Goal: Task Accomplishment & Management: Use online tool/utility

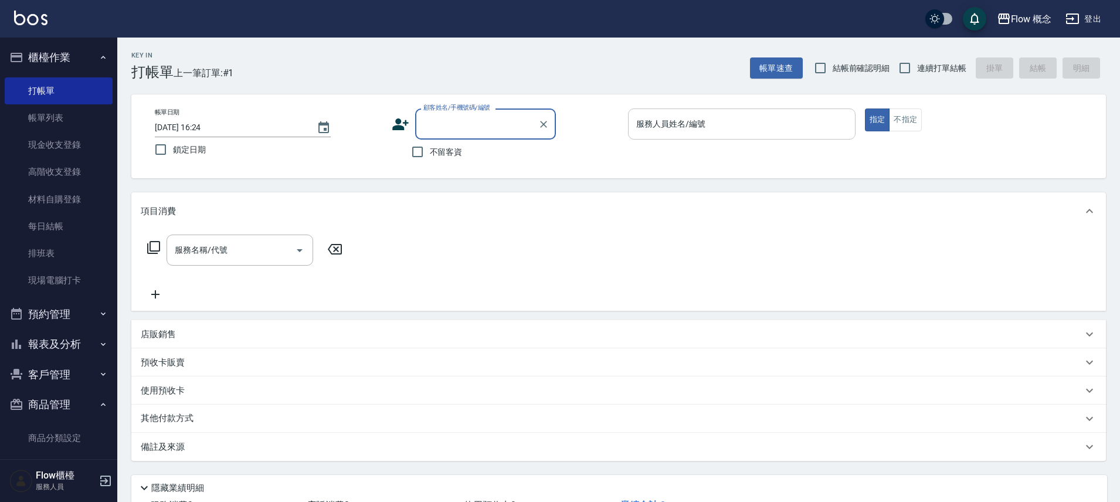
click at [667, 125] on input "服務人員姓名/編號" at bounding box center [741, 124] width 217 height 21
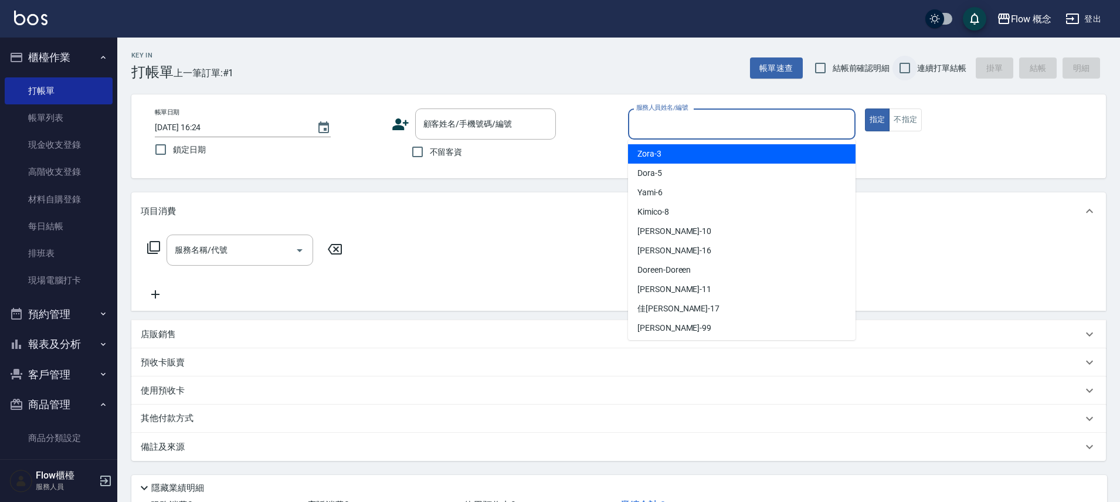
click at [906, 65] on input "連續打單結帳" at bounding box center [905, 68] width 25 height 25
checkbox input "true"
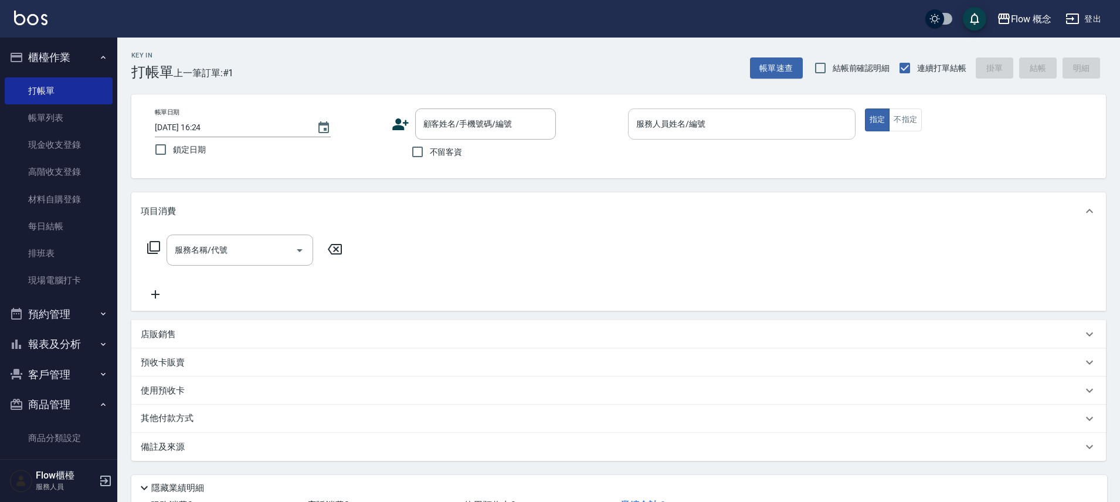
click at [739, 126] on input "服務人員姓名/編號" at bounding box center [741, 124] width 217 height 21
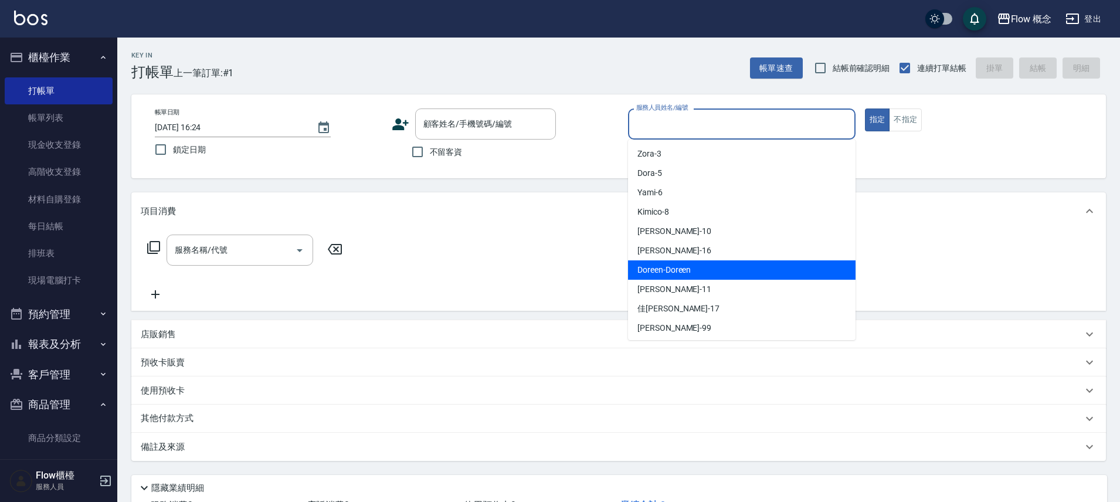
scroll to position [41, 0]
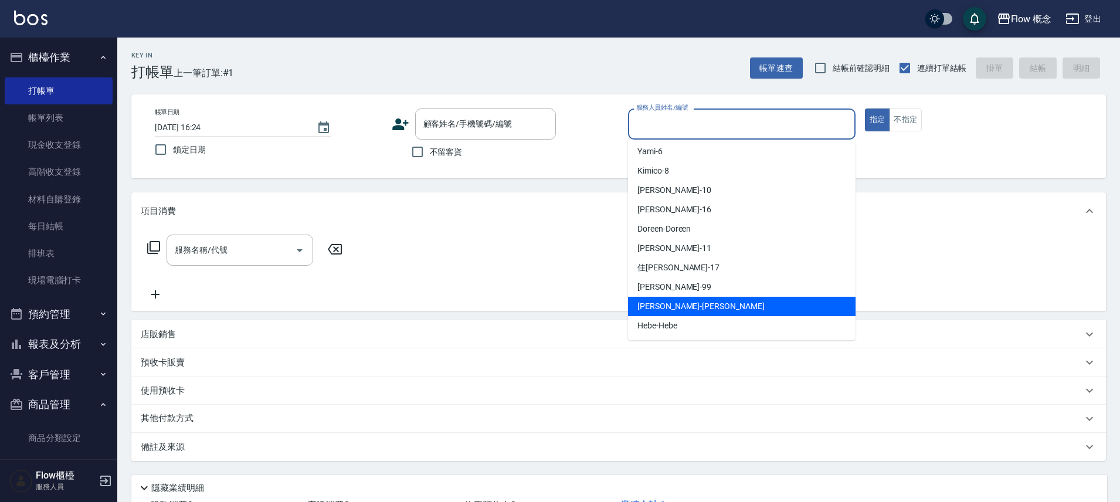
click at [659, 309] on span "[PERSON_NAME] -[PERSON_NAME]" at bounding box center [701, 306] width 127 height 12
type input "[PERSON_NAME]"
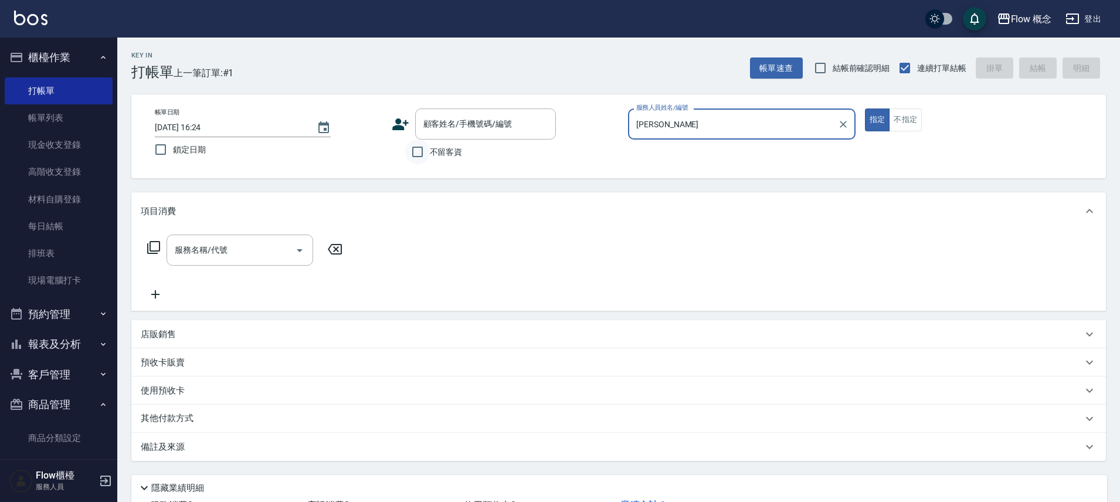
click at [416, 156] on input "不留客資" at bounding box center [417, 152] width 25 height 25
checkbox input "true"
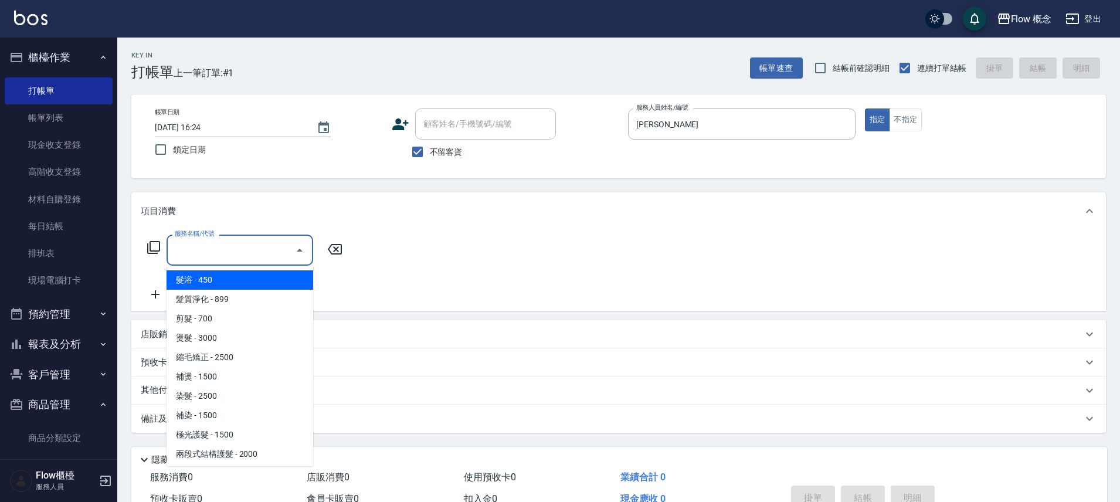
click at [217, 249] on input "服務名稱/代號" at bounding box center [231, 250] width 118 height 21
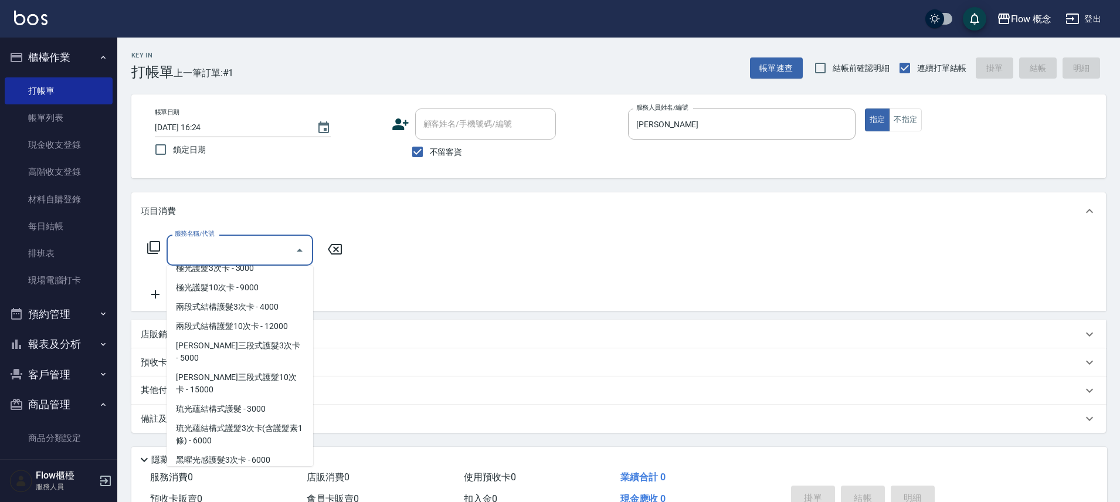
scroll to position [523, 0]
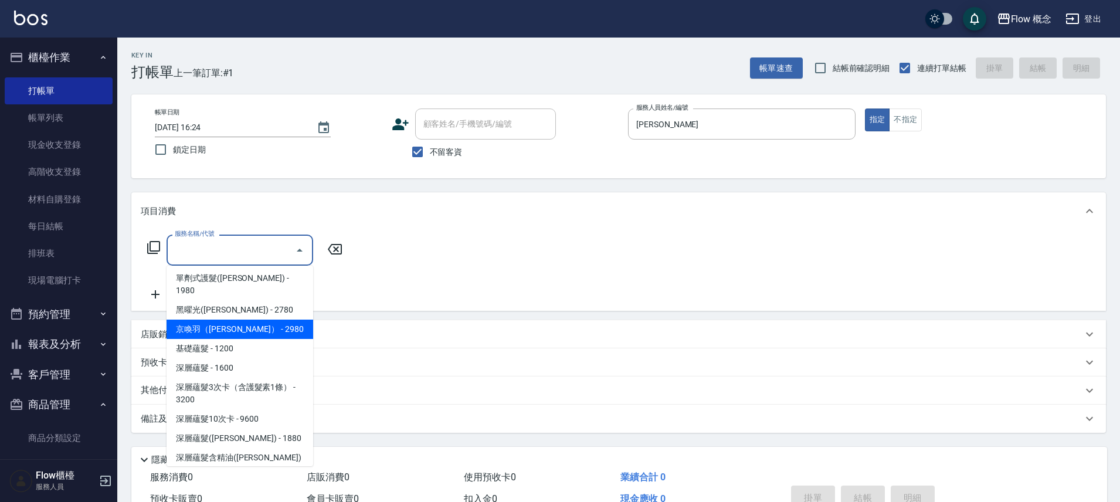
click at [232, 320] on span "京喚羽（[PERSON_NAME]） - 2980" at bounding box center [240, 329] width 147 height 19
type input "京喚羽（[PERSON_NAME]）(521)"
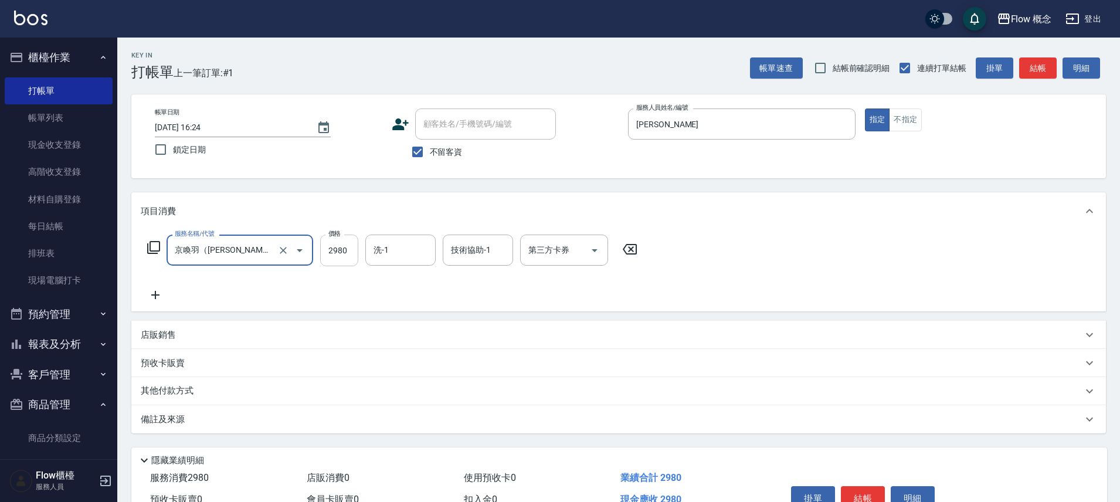
click at [349, 254] on input "2980" at bounding box center [339, 251] width 38 height 32
type input "3460"
click at [154, 293] on icon at bounding box center [155, 295] width 29 height 14
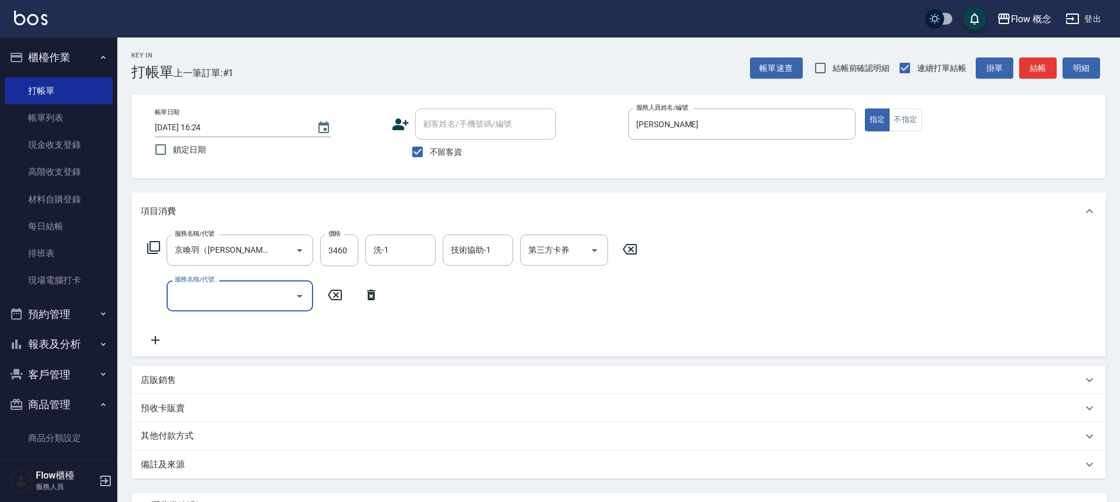
click at [200, 294] on input "服務名稱/代號" at bounding box center [231, 296] width 118 height 21
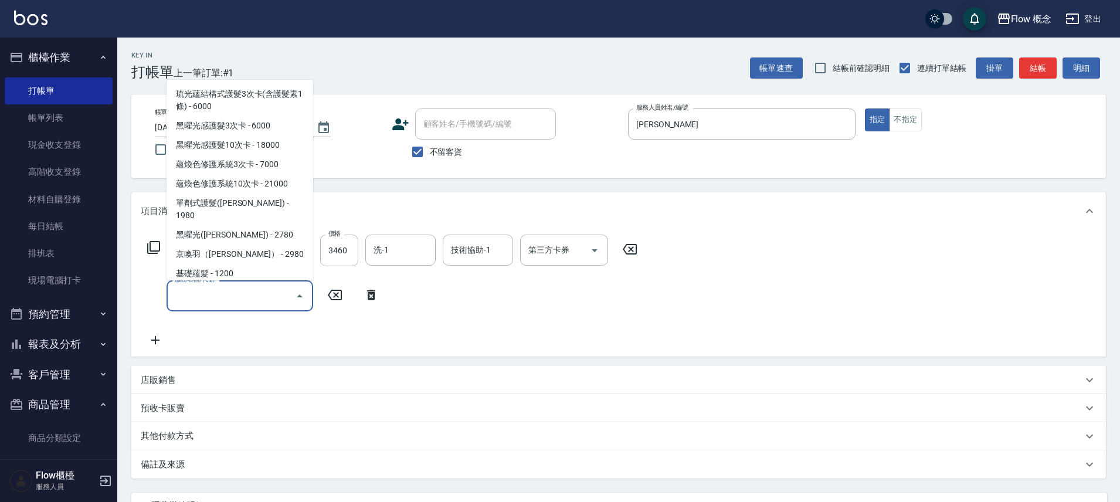
scroll to position [530, 0]
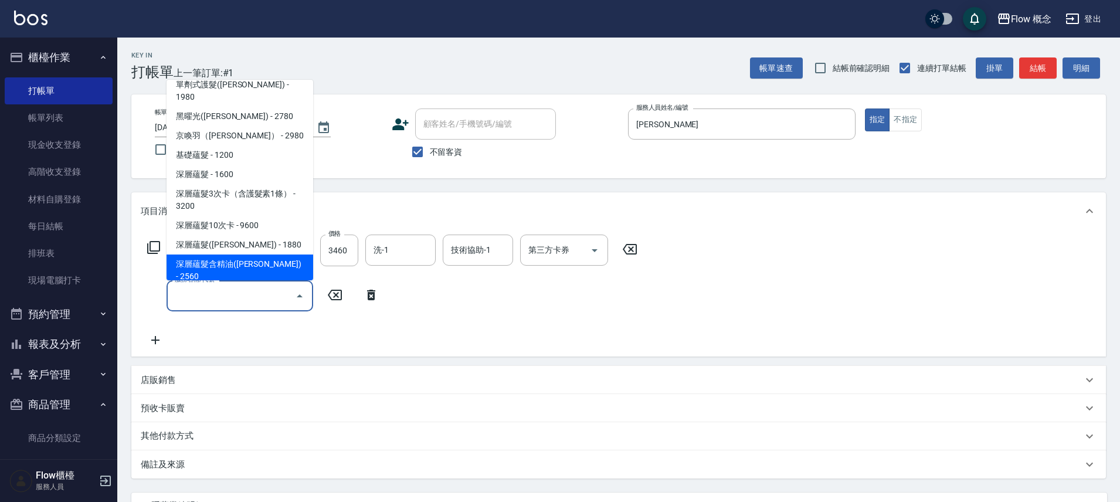
click at [263, 255] on span "深層蘊髮含精油([PERSON_NAME]) - 2560" at bounding box center [240, 271] width 147 height 32
type input "深層蘊髮含精油([PERSON_NAME])(606)"
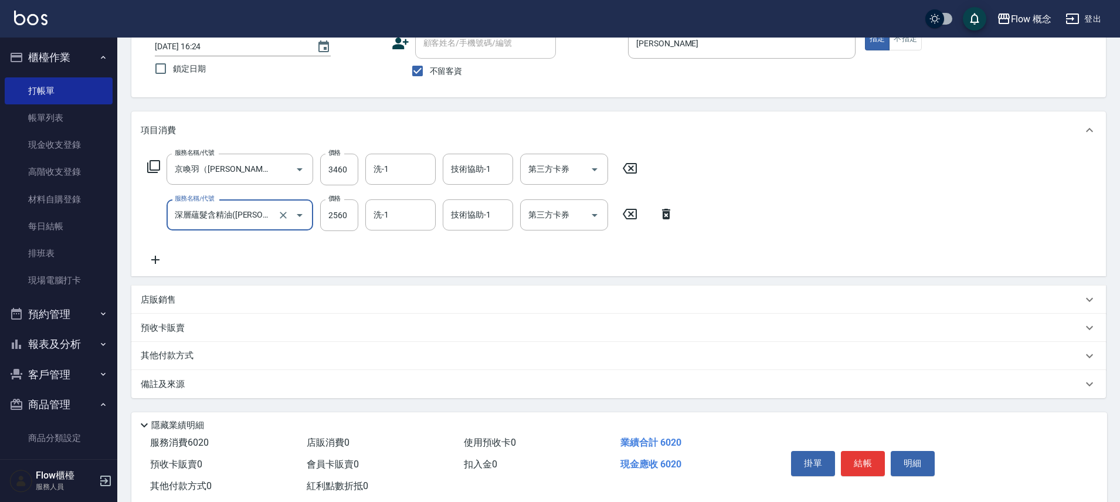
scroll to position [110, 0]
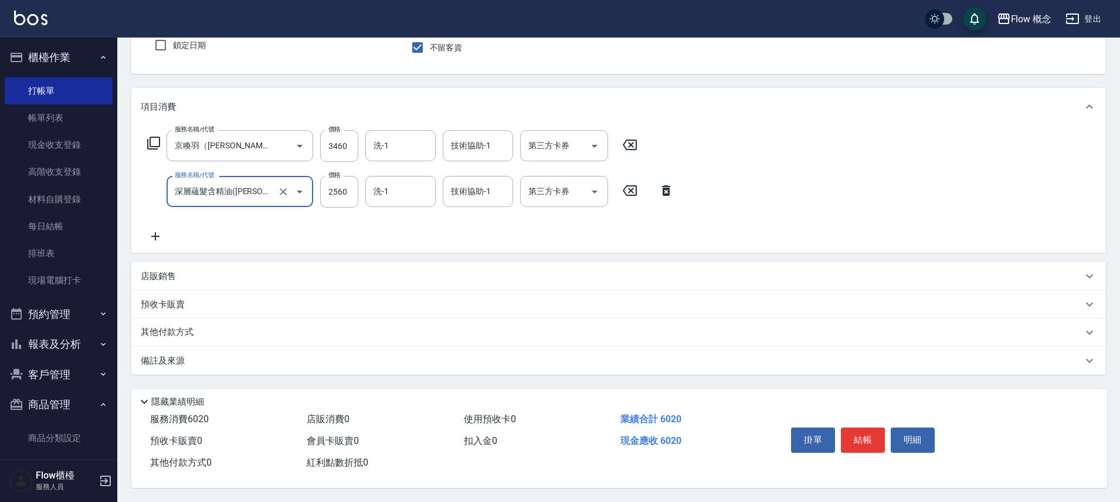
click at [163, 235] on icon at bounding box center [155, 236] width 29 height 14
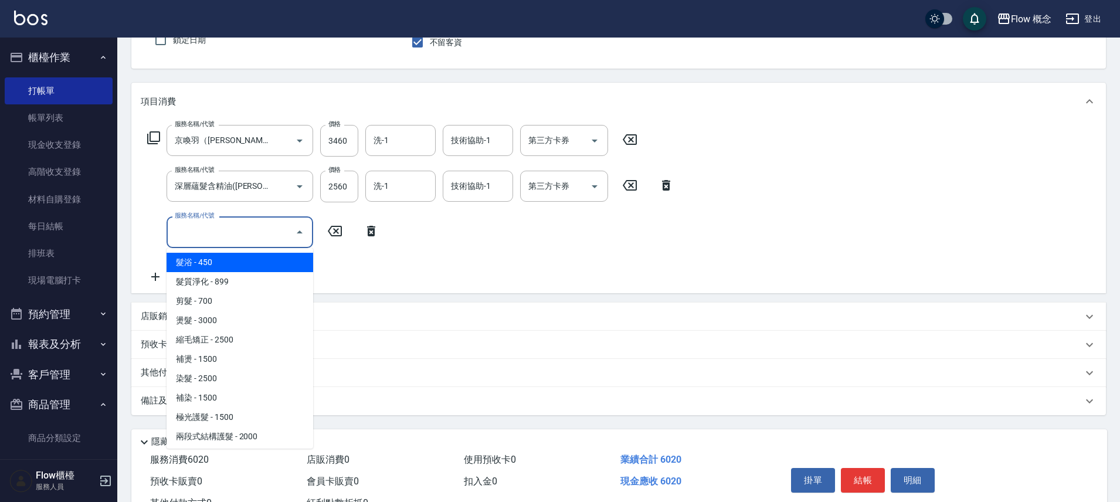
click at [207, 234] on input "服務名稱/代號" at bounding box center [231, 232] width 118 height 21
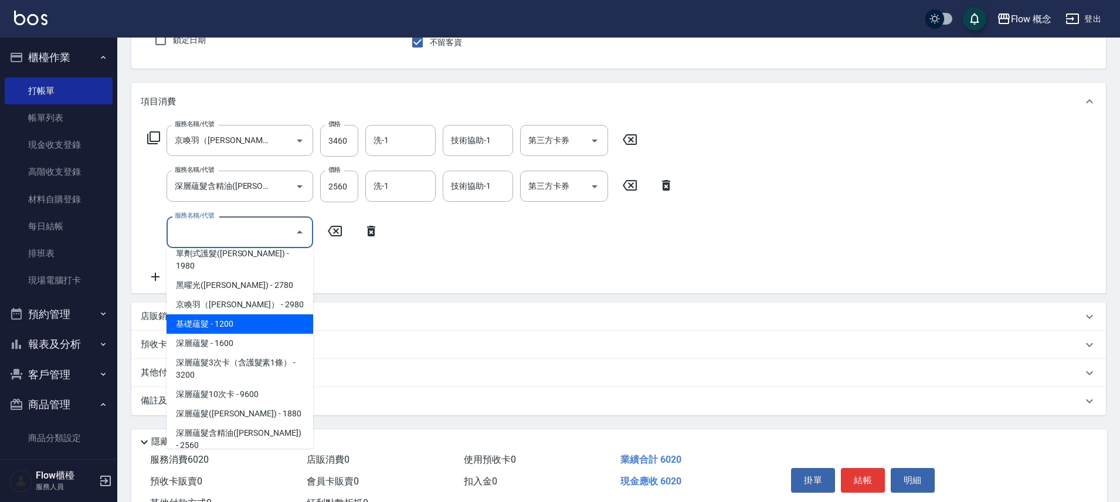
scroll to position [530, 0]
click at [239, 474] on span "造型 - 400" at bounding box center [240, 483] width 147 height 19
type input "造型(801)"
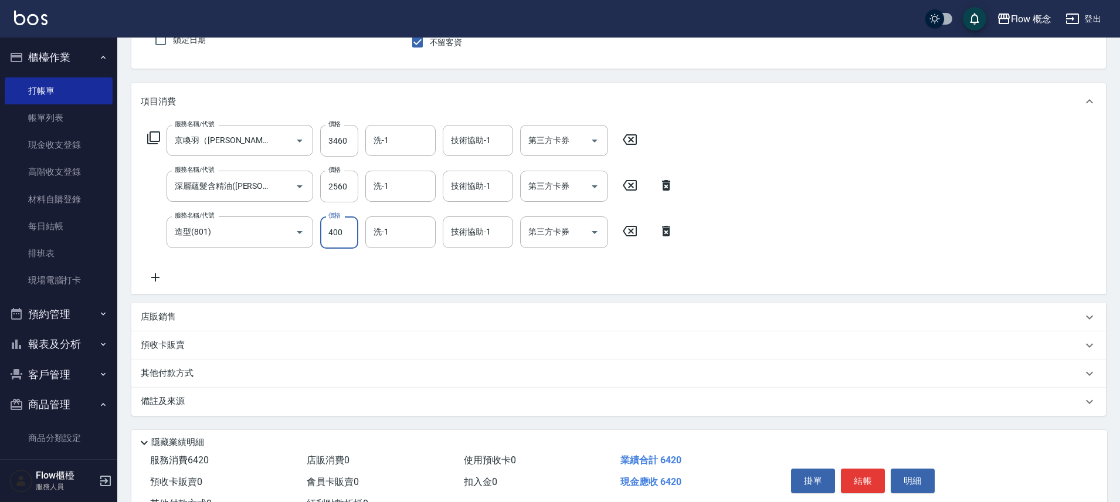
click at [335, 234] on input "400" at bounding box center [339, 232] width 38 height 32
type input "100"
click at [338, 143] on input "3460" at bounding box center [339, 141] width 38 height 32
click at [337, 143] on input "3460" at bounding box center [339, 141] width 38 height 32
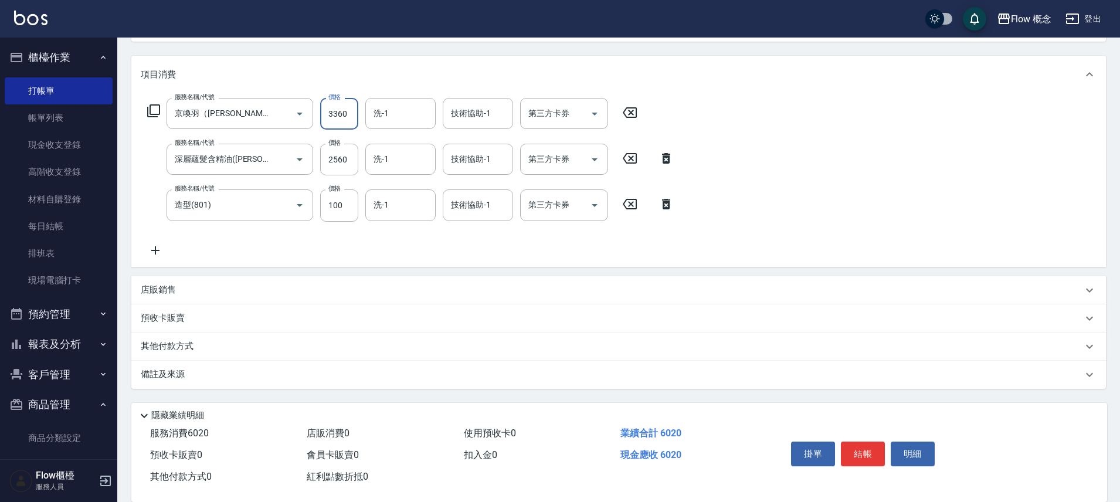
scroll to position [156, 0]
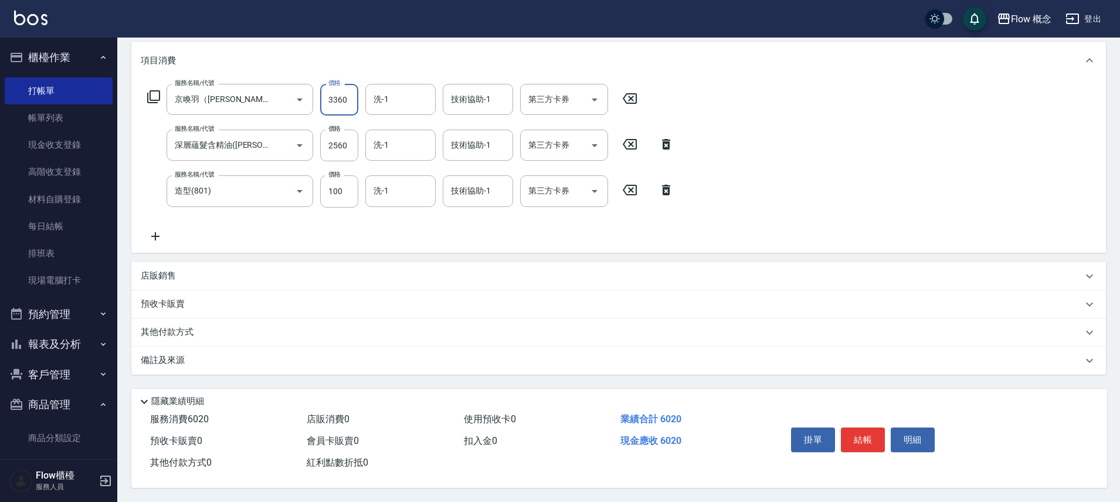
type input "3360"
click at [214, 348] on div "備註及來源" at bounding box center [618, 361] width 975 height 28
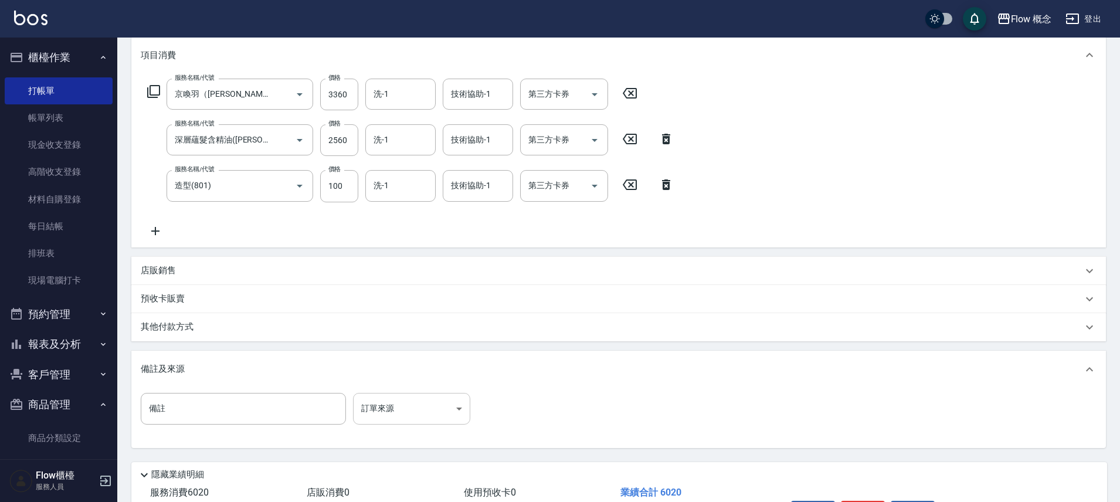
click at [377, 406] on body "Flow 概念 登出 櫃檯作業 打帳單 帳單列表 現金收支登錄 高階收支登錄 材料自購登錄 每日結帳 排班表 現場電腦打卡 預約管理 預約管理 單日預約紀錄 …" at bounding box center [560, 209] width 1120 height 731
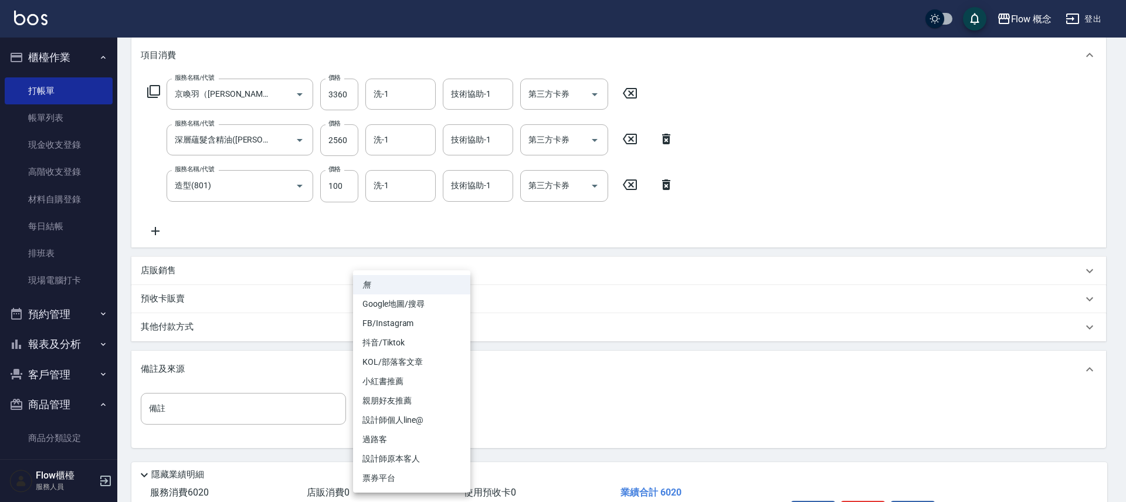
click at [397, 465] on li "設計師原本客人" at bounding box center [411, 458] width 117 height 19
type input "設計師原本客人"
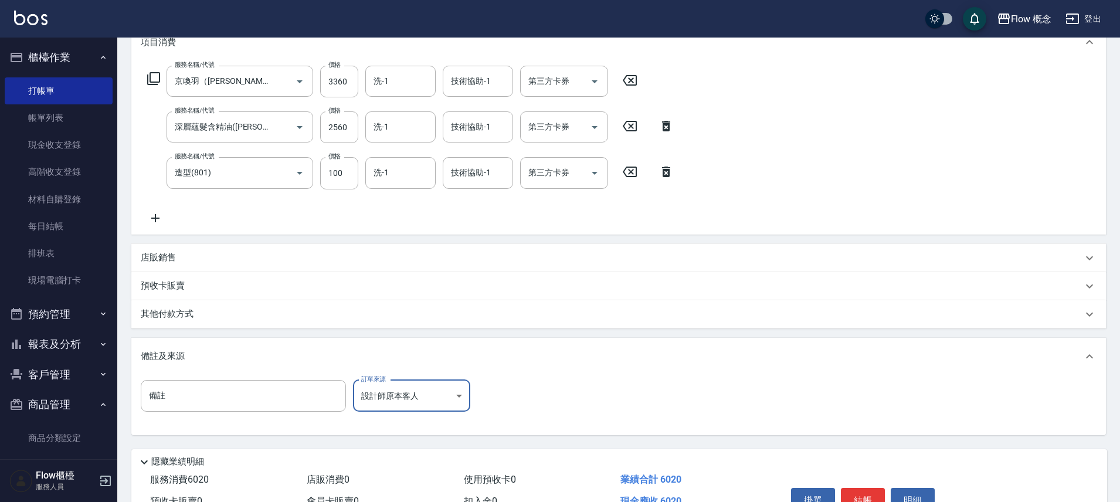
scroll to position [161, 0]
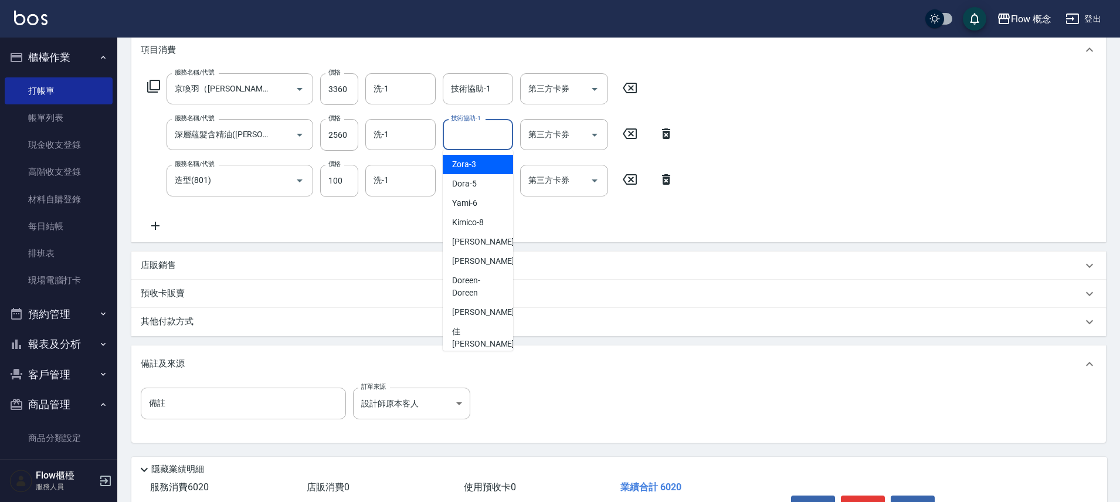
click at [465, 130] on input "技術協助-1" at bounding box center [478, 134] width 60 height 21
click at [475, 262] on span "[PERSON_NAME] -16" at bounding box center [489, 261] width 74 height 12
type input "[PERSON_NAME]-16"
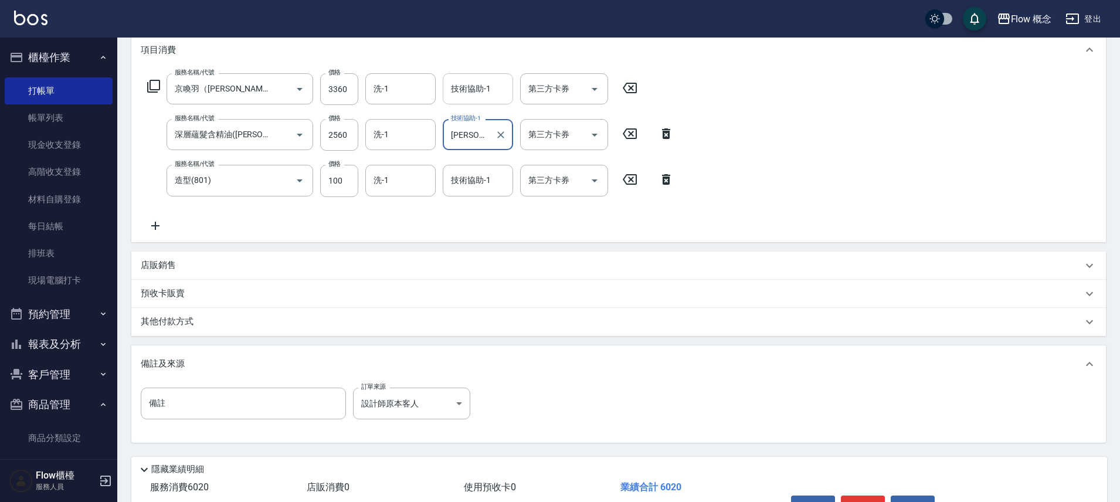
click at [475, 98] on input "技術協助-1" at bounding box center [478, 89] width 60 height 21
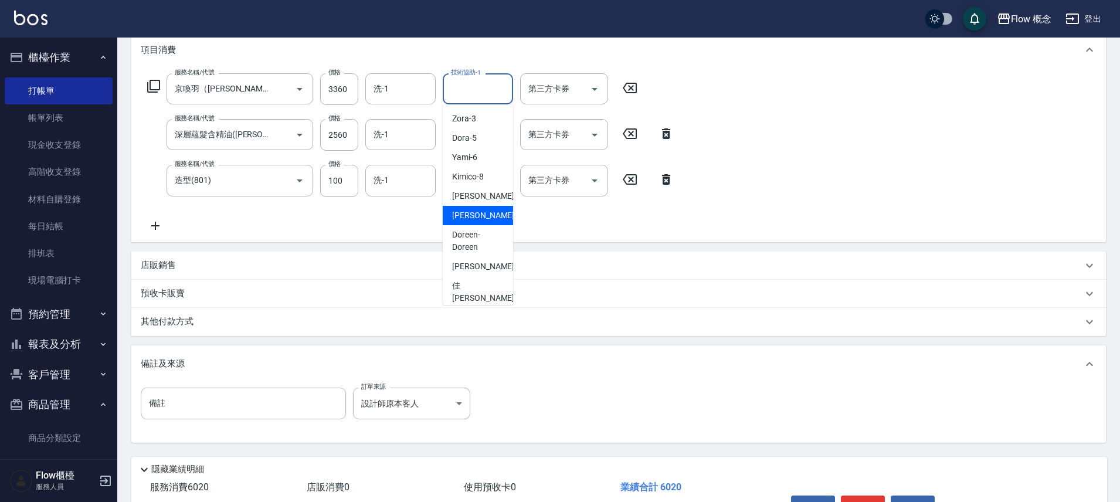
click at [476, 217] on span "[PERSON_NAME] -16" at bounding box center [489, 215] width 74 height 12
type input "[PERSON_NAME]-16"
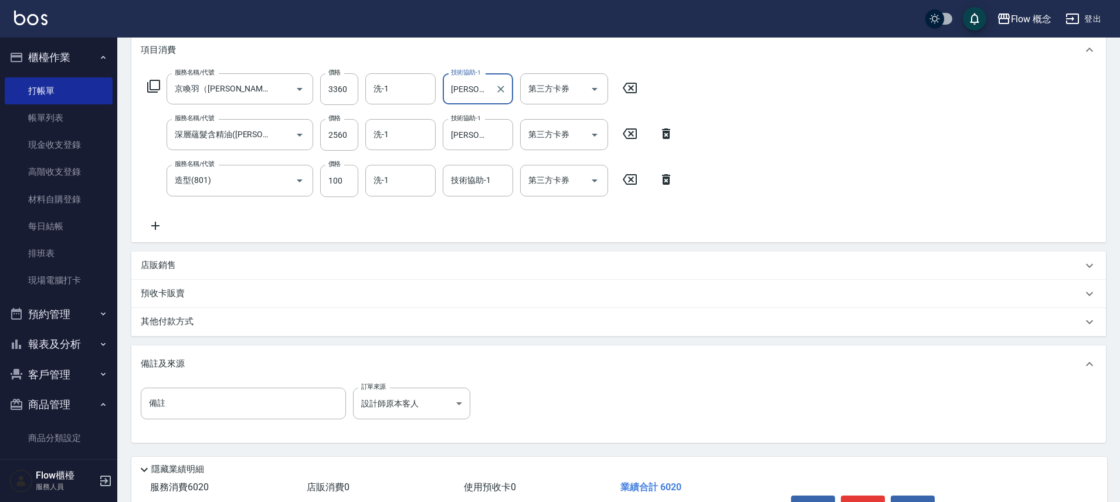
scroll to position [235, 0]
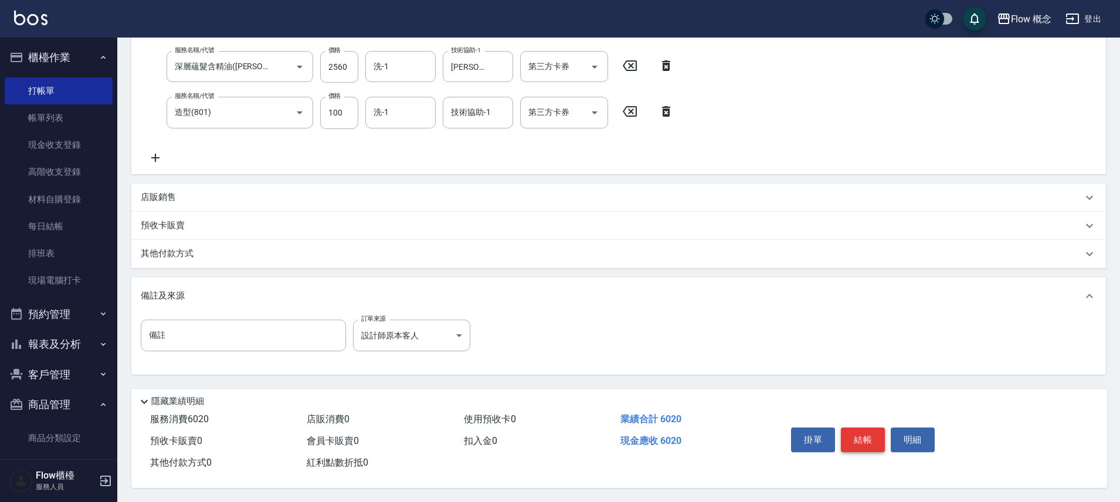
click at [855, 442] on button "結帳" at bounding box center [863, 440] width 44 height 25
type input "[DATE] 16:25"
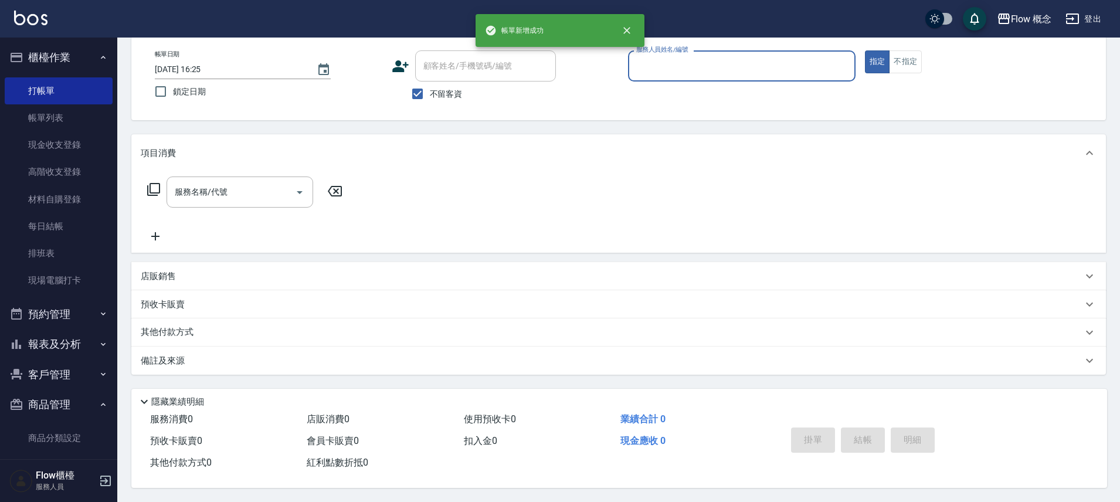
scroll to position [0, 0]
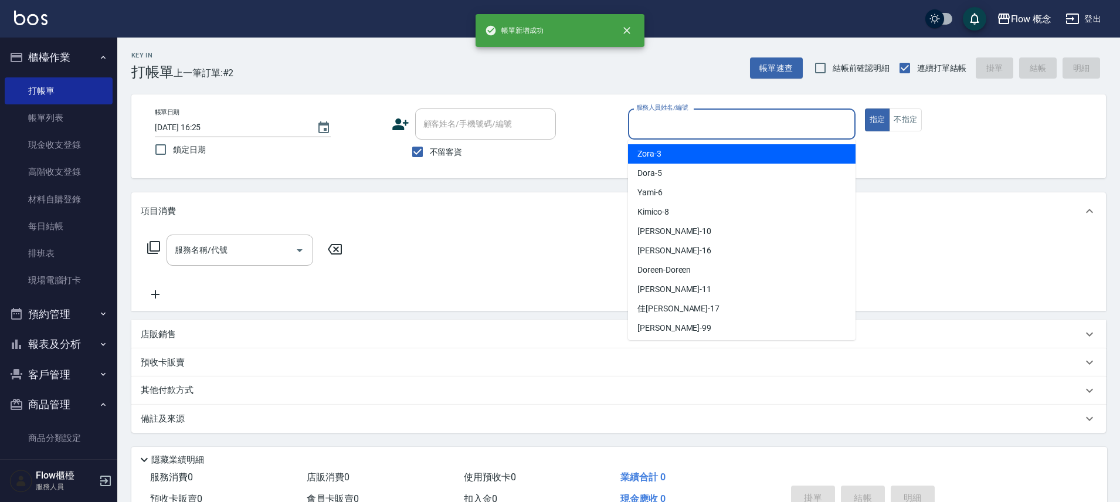
click at [677, 117] on input "服務人員姓名/編號" at bounding box center [741, 124] width 217 height 21
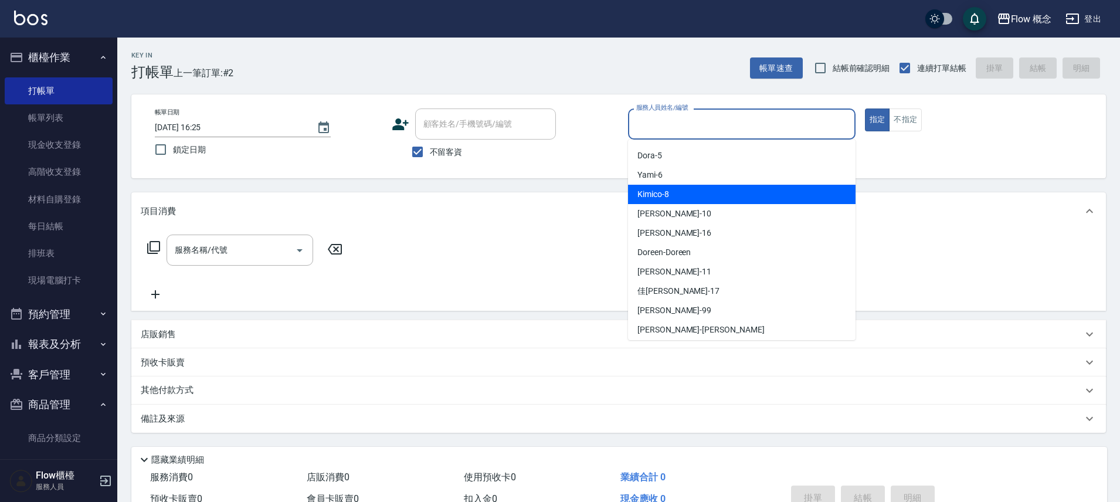
scroll to position [41, 0]
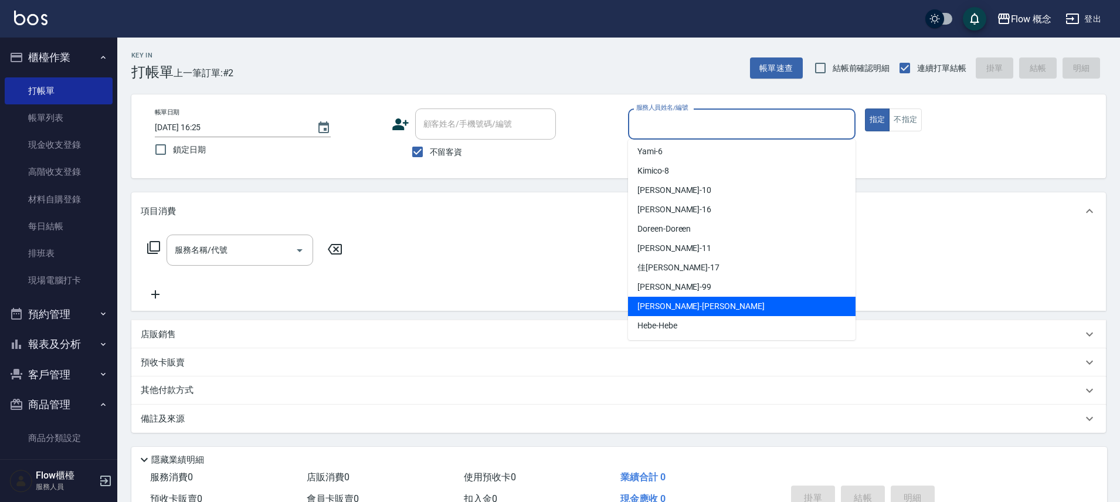
click at [667, 303] on span "[PERSON_NAME] -[PERSON_NAME]" at bounding box center [701, 306] width 127 height 12
type input "[PERSON_NAME]"
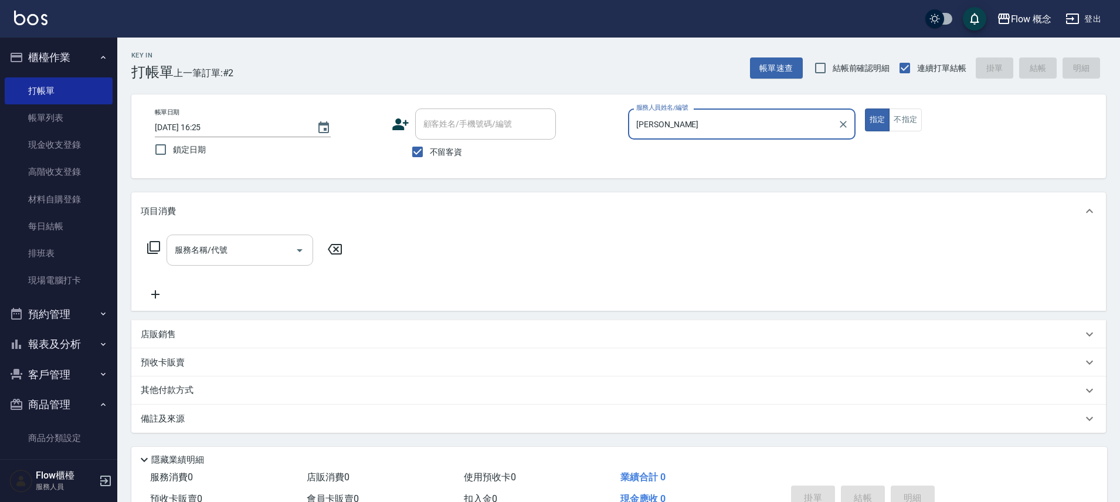
click at [267, 245] on input "服務名稱/代號" at bounding box center [231, 250] width 118 height 21
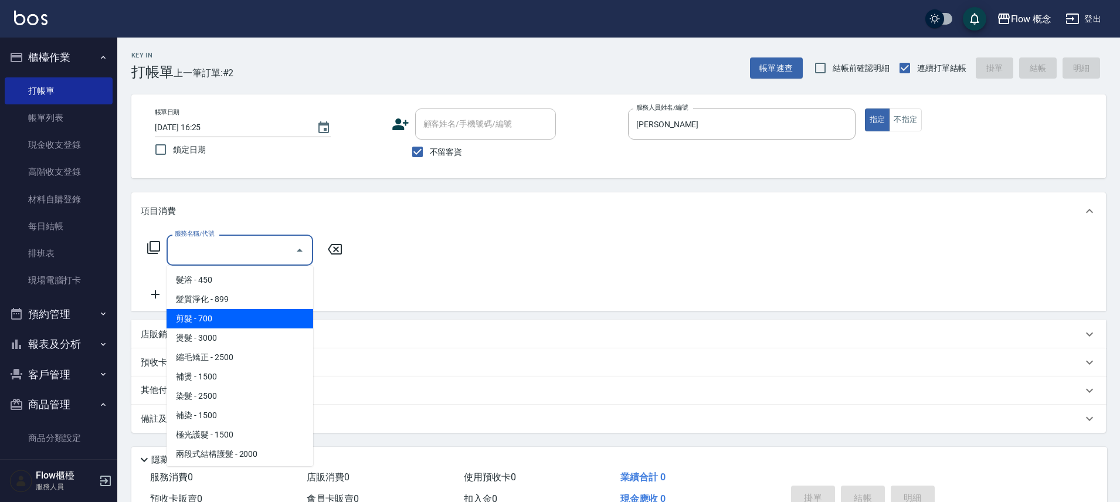
click at [221, 326] on span "剪髮 - 700" at bounding box center [240, 318] width 147 height 19
type input "剪髮(201)"
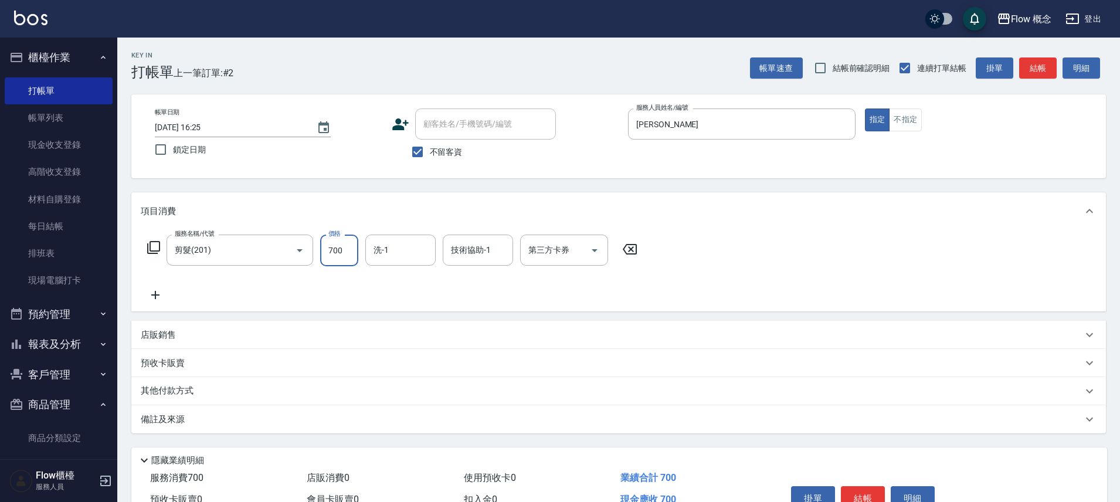
click at [347, 250] on input "700" at bounding box center [339, 251] width 38 height 32
type input "780"
click at [147, 290] on icon at bounding box center [155, 295] width 29 height 14
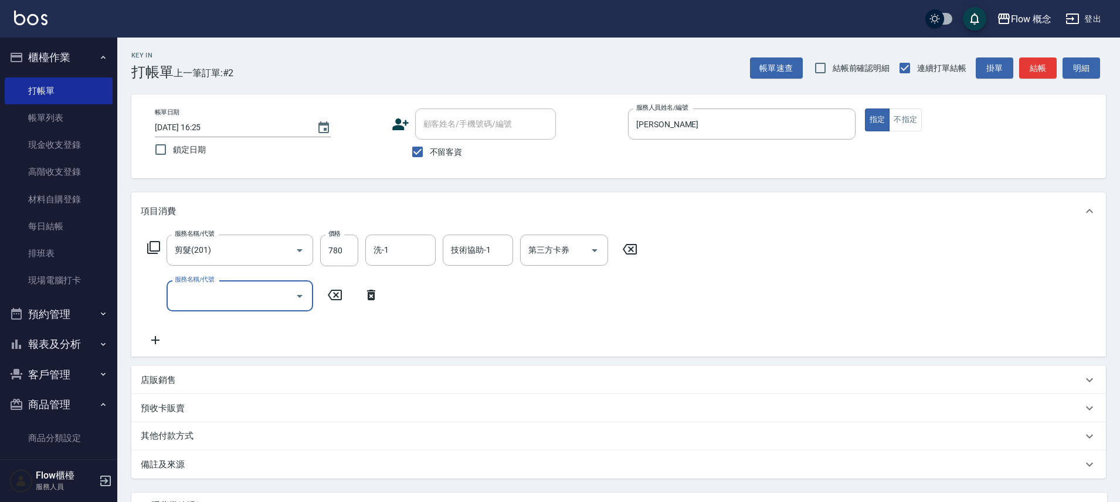
click at [215, 297] on input "服務名稱/代號" at bounding box center [231, 296] width 118 height 21
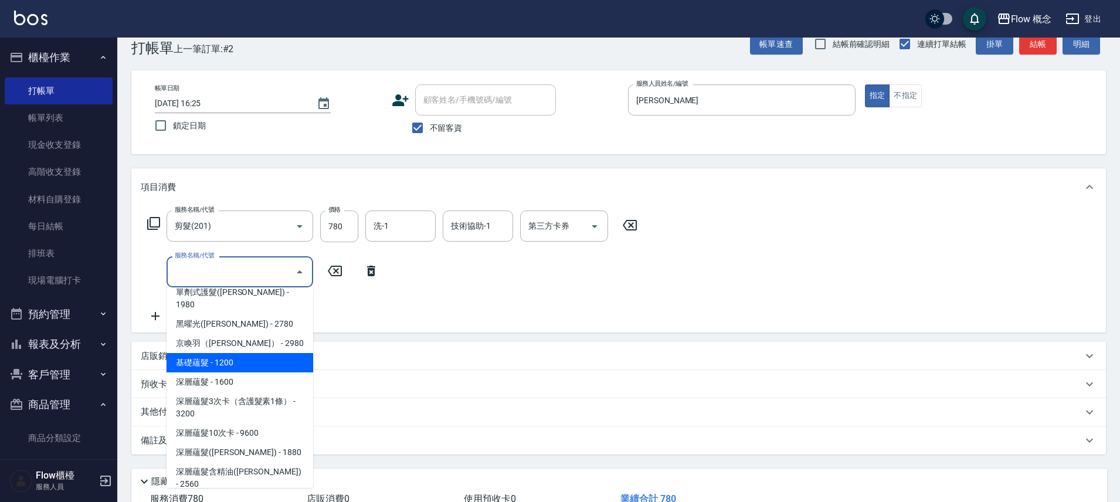
scroll to position [43, 0]
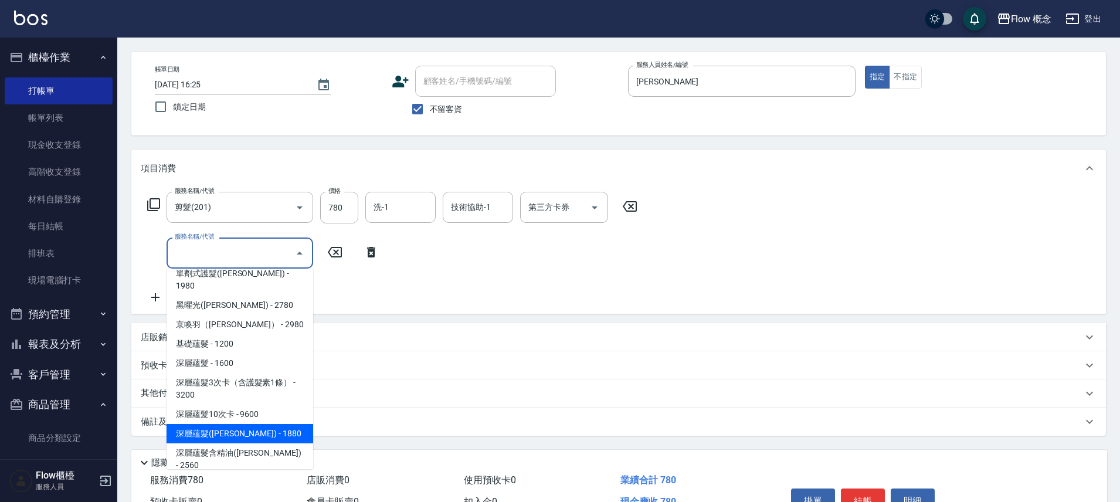
click at [267, 424] on span "深層蘊髮([PERSON_NAME]) - 1880" at bounding box center [240, 433] width 147 height 19
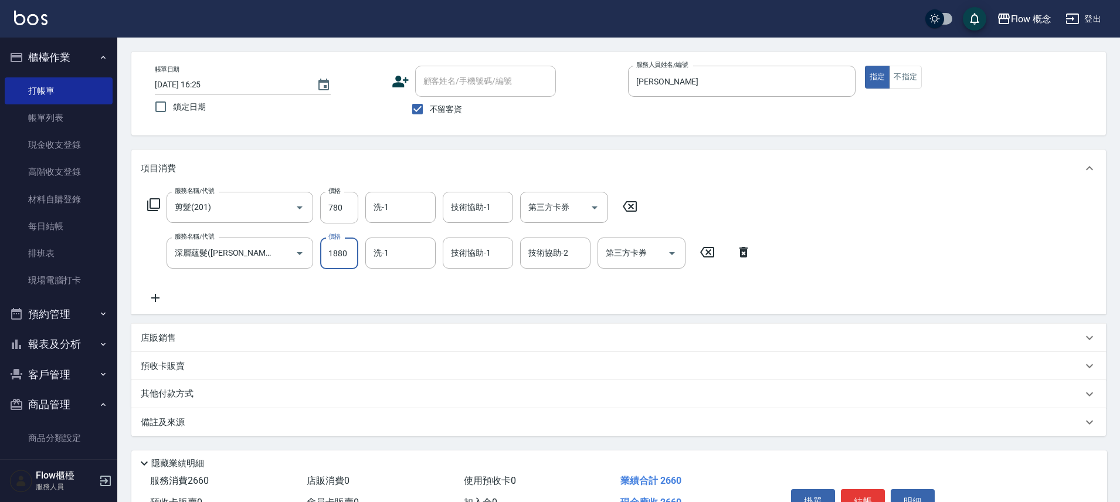
click at [345, 245] on input "1880" at bounding box center [339, 254] width 38 height 32
click at [224, 259] on input "深層蘊髮([PERSON_NAME])(605)" at bounding box center [223, 253] width 103 height 21
click at [299, 249] on icon "Open" at bounding box center [300, 253] width 14 height 14
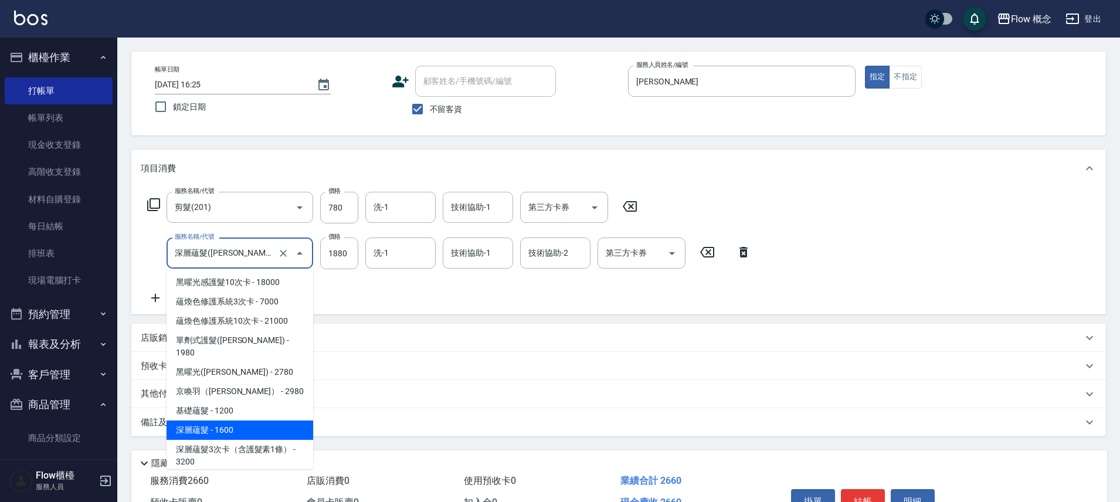
scroll to position [463, 0]
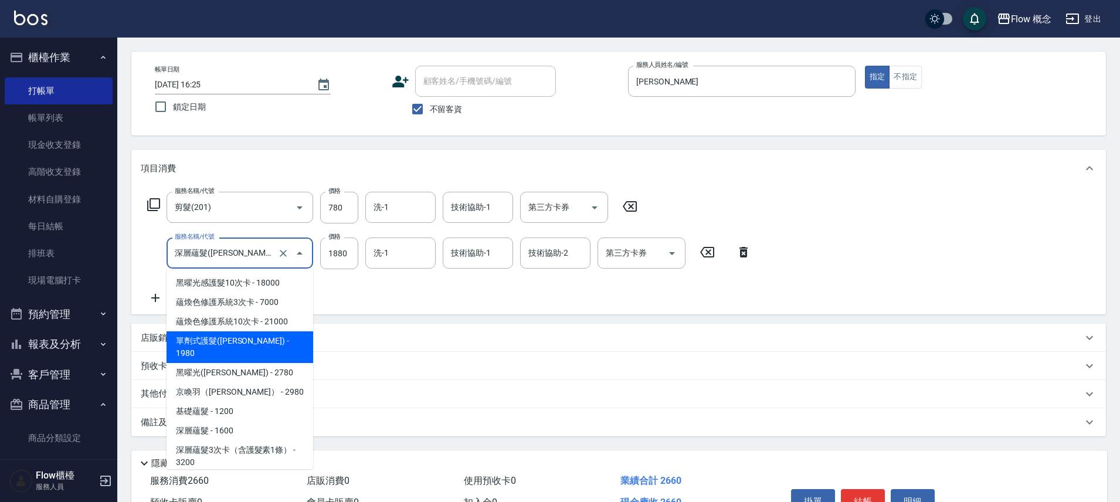
click at [257, 331] on span "單劑式護髮([PERSON_NAME]) - 1980" at bounding box center [240, 347] width 147 height 32
type input "單劑式護髮([PERSON_NAME])(519)"
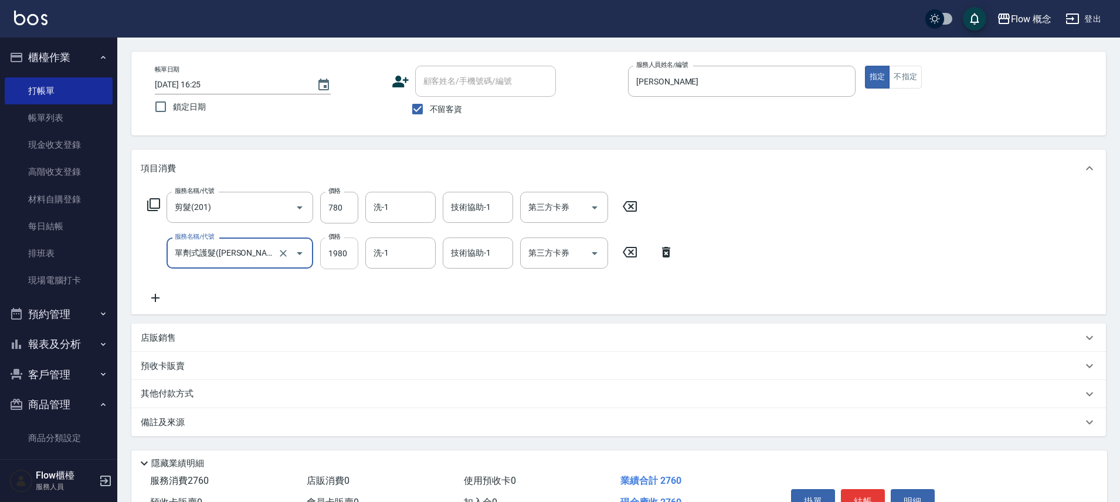
click at [338, 256] on input "1980" at bounding box center [339, 254] width 38 height 32
type input "1980"
click at [158, 295] on icon at bounding box center [155, 298] width 29 height 14
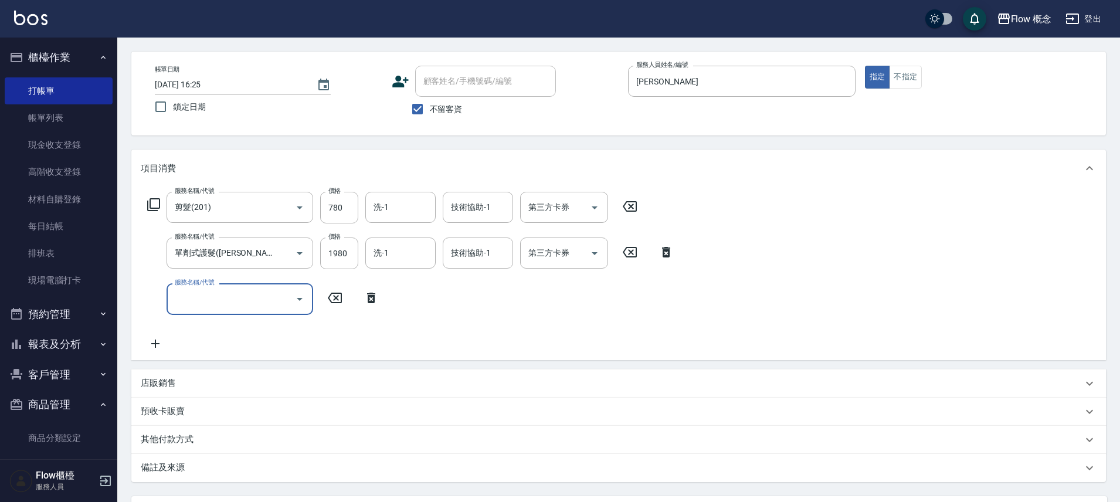
click at [184, 302] on input "服務名稱/代號" at bounding box center [231, 299] width 118 height 21
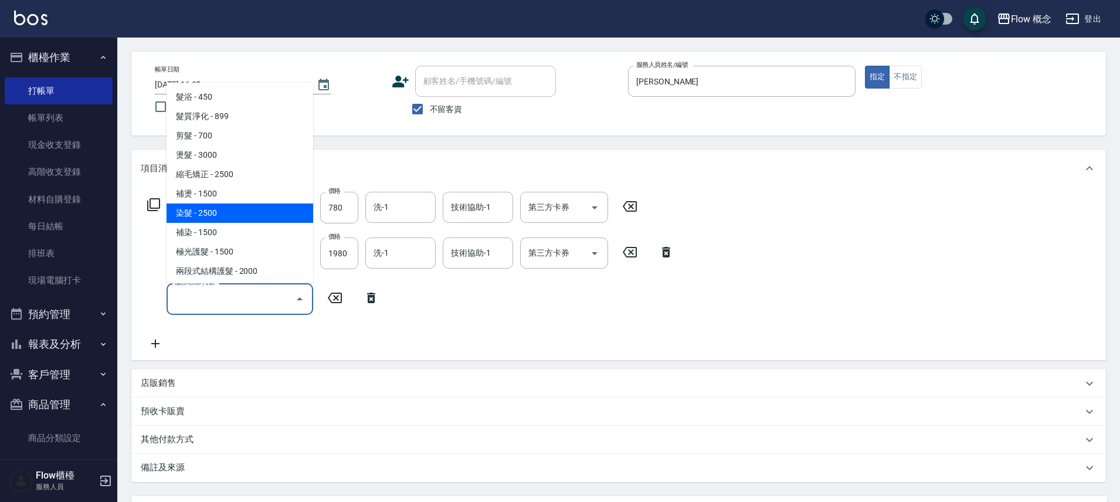
drag, startPoint x: 217, startPoint y: 215, endPoint x: 298, endPoint y: 246, distance: 86.9
click at [217, 215] on span "染髮 - 2500" at bounding box center [240, 213] width 147 height 19
type input "染髮(401)"
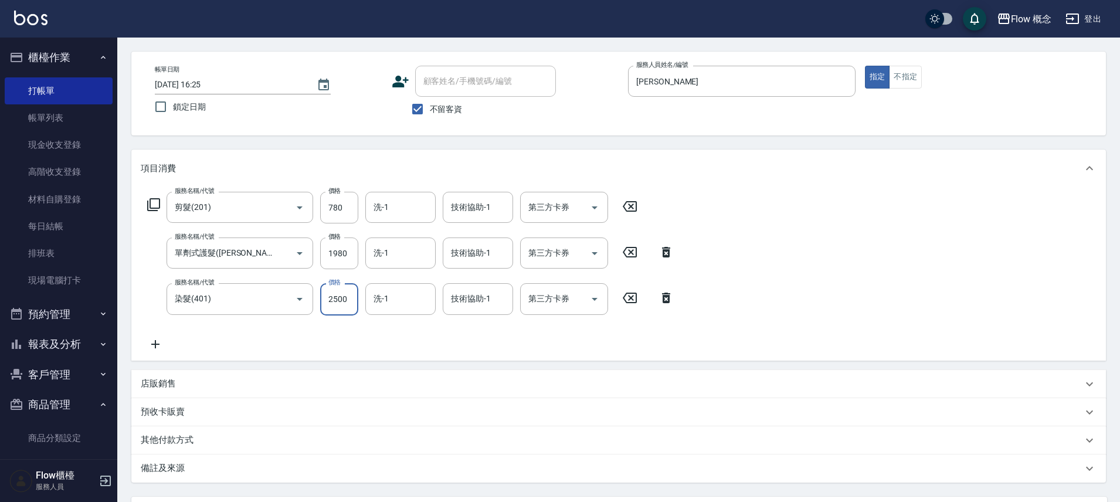
click at [340, 297] on input "2500" at bounding box center [339, 299] width 38 height 32
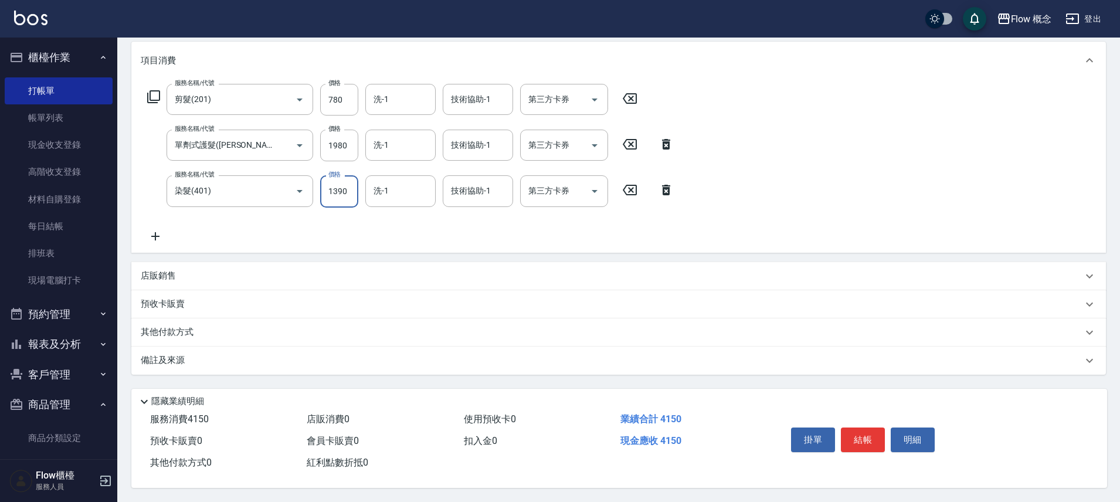
type input "1390"
drag, startPoint x: 225, startPoint y: 356, endPoint x: 263, endPoint y: 354, distance: 38.2
click at [225, 356] on div "備註及來源" at bounding box center [612, 360] width 942 height 12
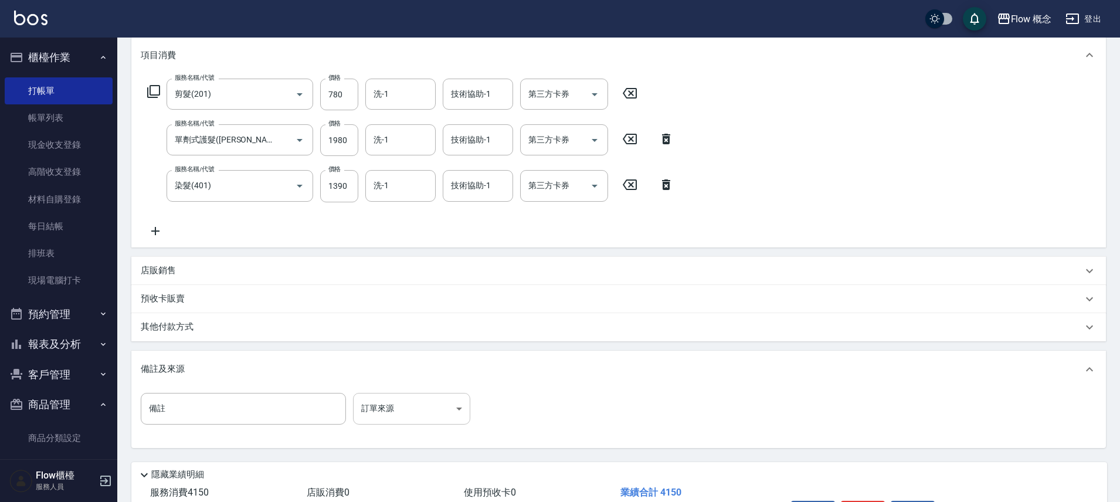
click at [358, 408] on body "Flow 概念 登出 櫃檯作業 打帳單 帳單列表 現金收支登錄 高階收支登錄 材料自購登錄 每日結帳 排班表 現場電腦打卡 預約管理 預約管理 單日預約紀錄 …" at bounding box center [560, 209] width 1120 height 731
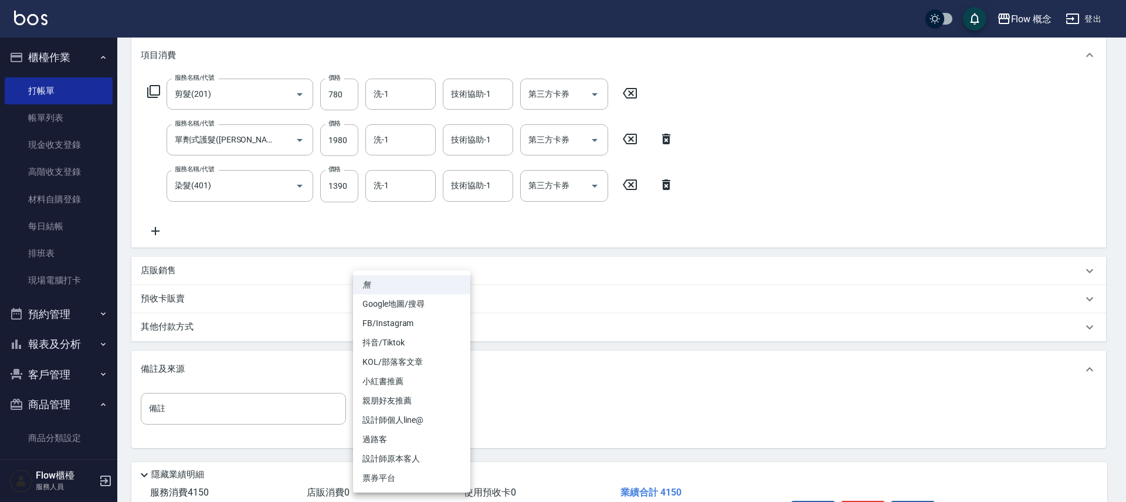
click at [392, 330] on li "FB/Instagram" at bounding box center [411, 323] width 117 height 19
type input "FB/Instagram"
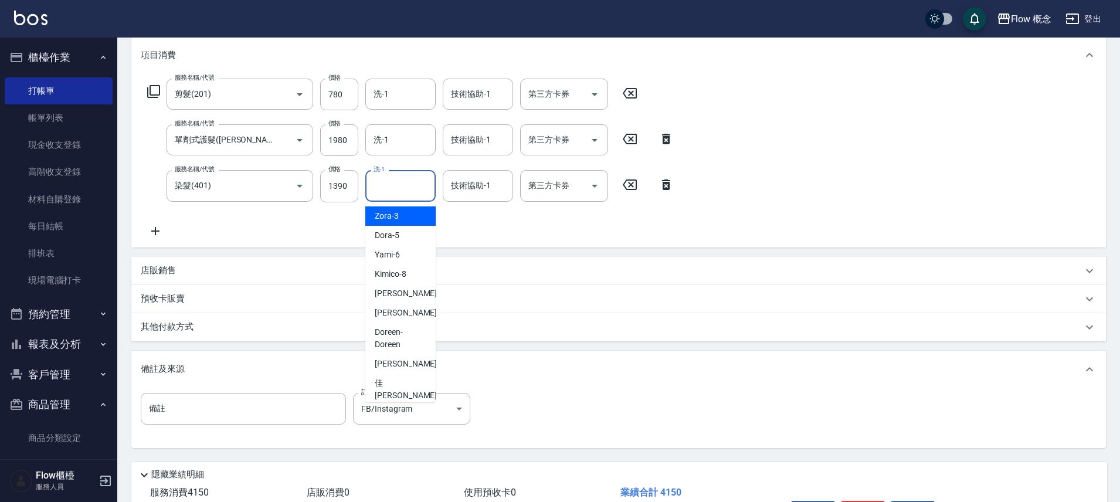
click at [393, 187] on input "洗-1" at bounding box center [401, 185] width 60 height 21
click at [394, 305] on div "[PERSON_NAME] -16" at bounding box center [400, 312] width 70 height 19
type input "[PERSON_NAME]-16"
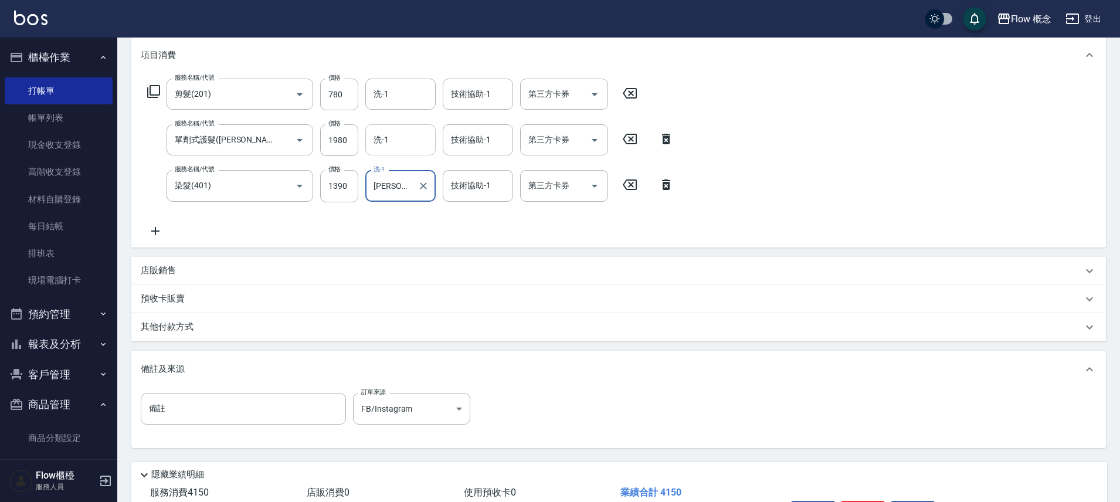
click at [376, 139] on input "洗-1" at bounding box center [401, 140] width 60 height 21
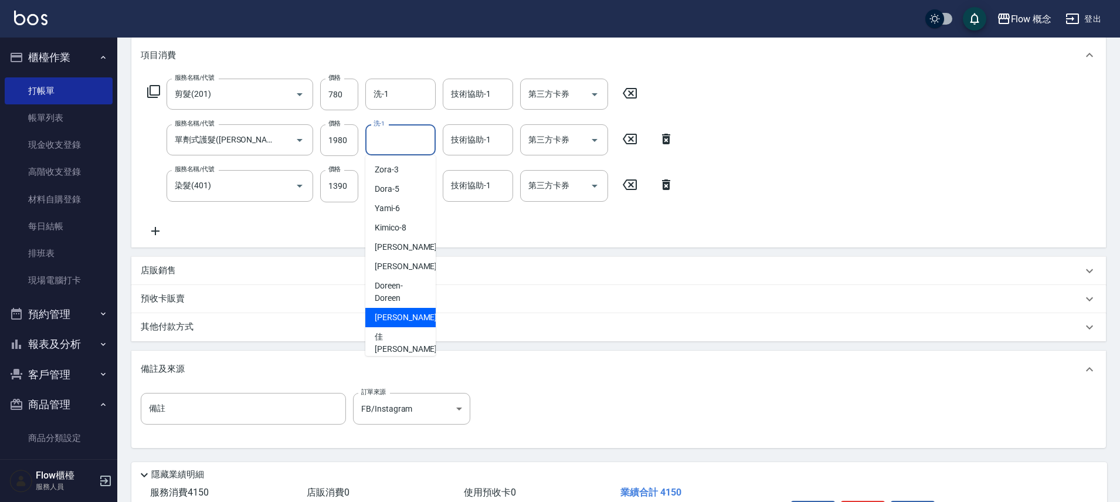
scroll to position [24, 0]
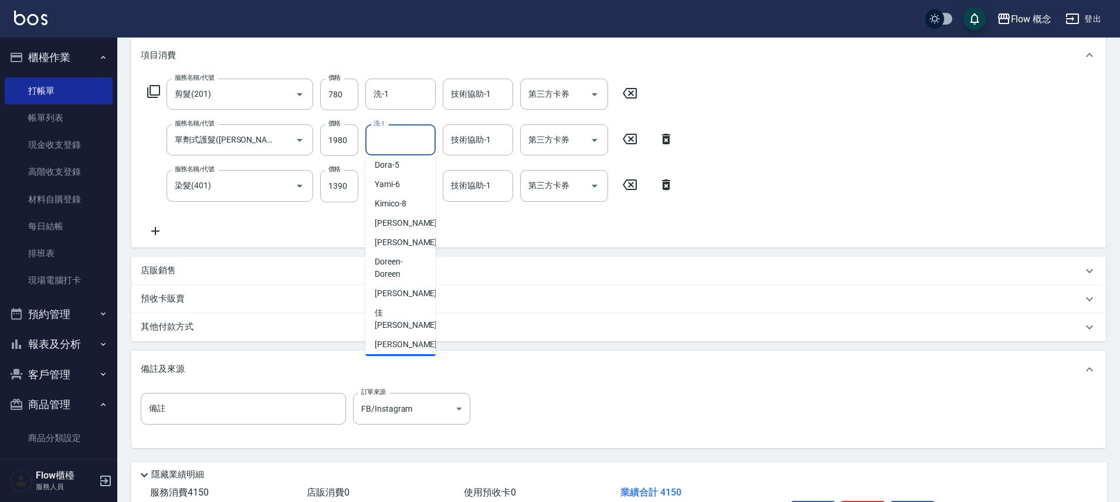
click at [396, 358] on span "[PERSON_NAME] -[PERSON_NAME]" at bounding box center [407, 370] width 65 height 25
type input "[PERSON_NAME]"
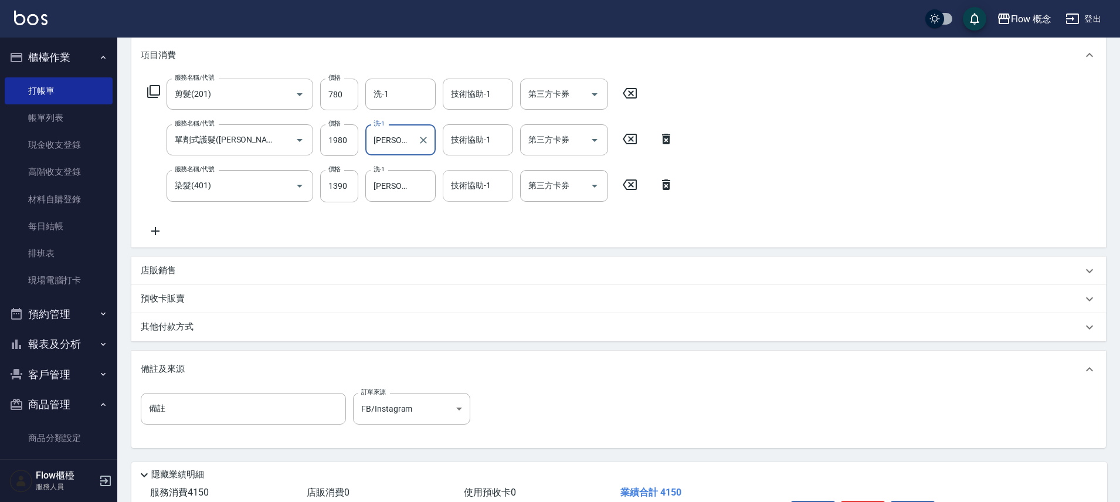
click at [465, 187] on input "技術協助-1" at bounding box center [478, 185] width 60 height 21
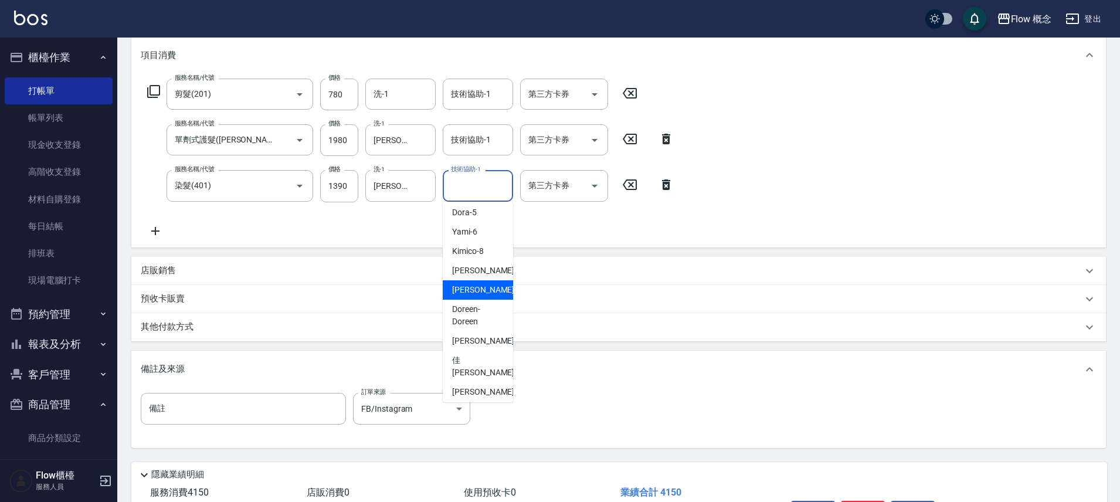
scroll to position [53, 0]
click at [466, 260] on span "[PERSON_NAME] -16" at bounding box center [489, 259] width 74 height 12
type input "[PERSON_NAME]-16"
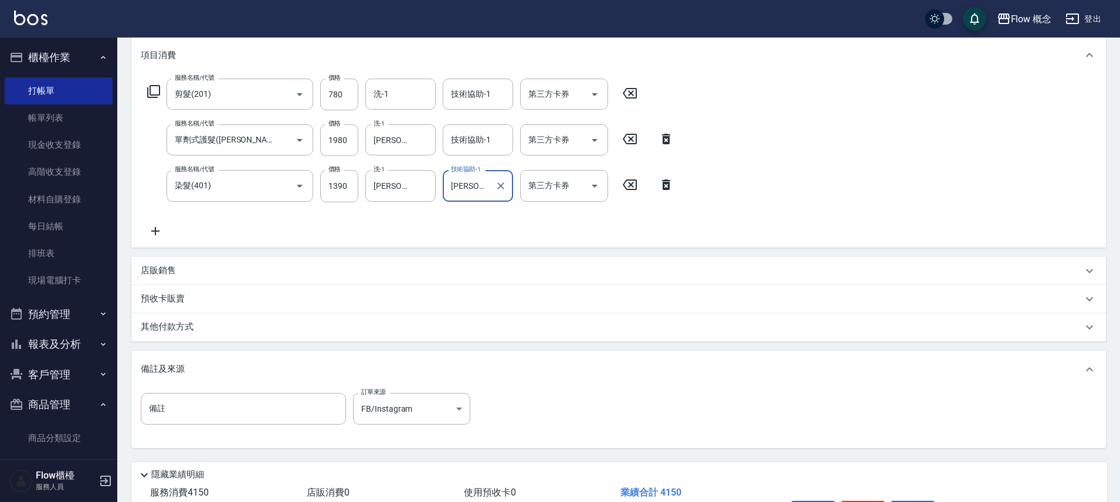
scroll to position [235, 0]
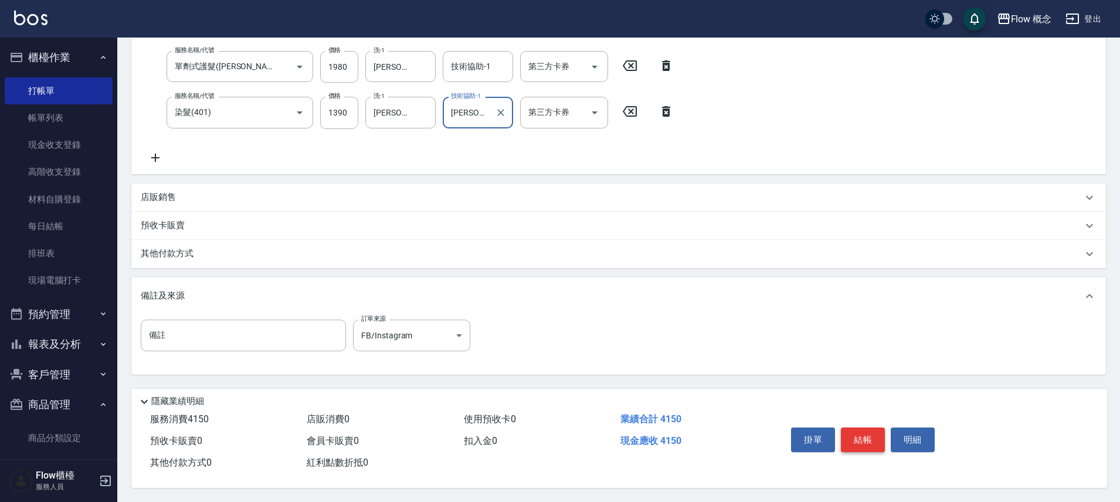
click at [857, 431] on button "結帳" at bounding box center [863, 440] width 44 height 25
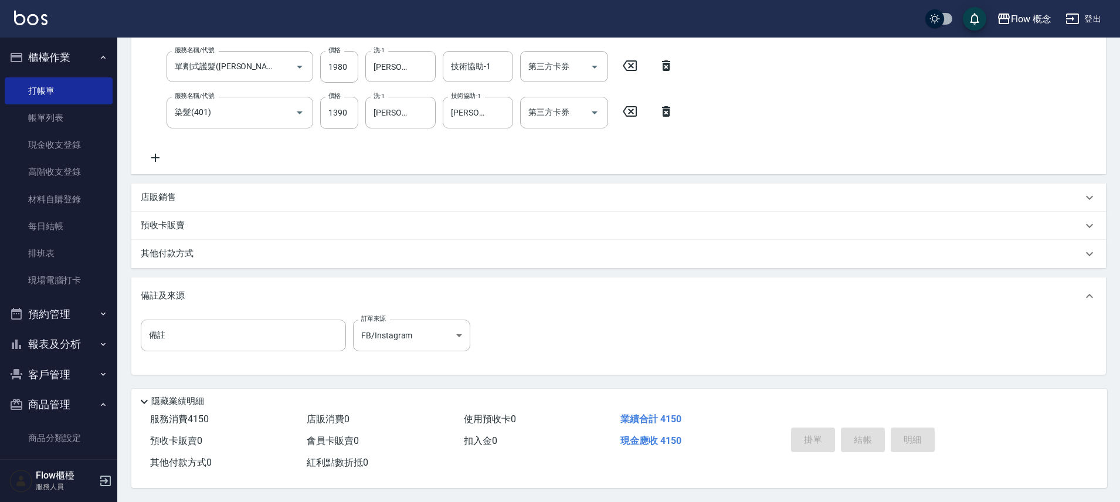
type input "[DATE] 16:26"
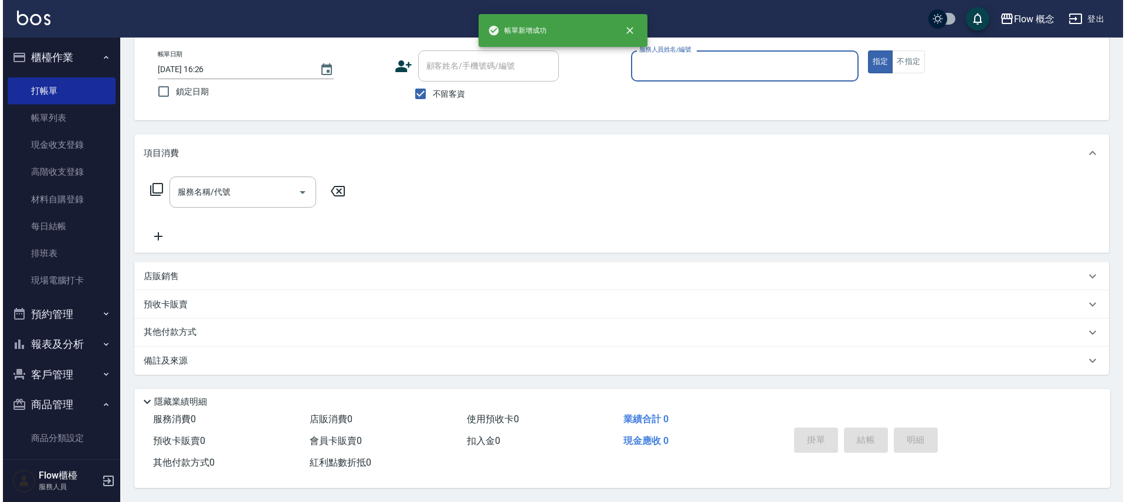
scroll to position [0, 0]
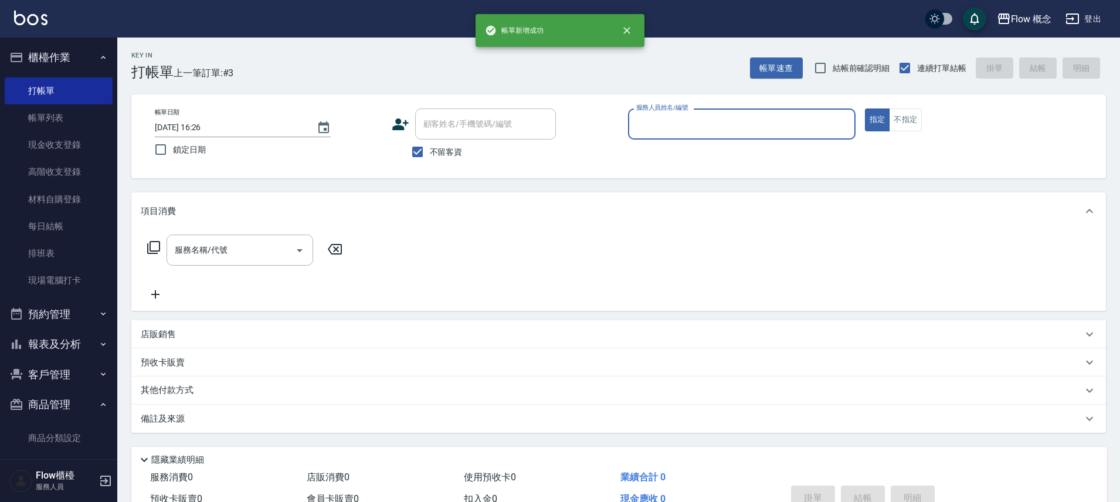
click at [659, 121] on input "服務人員姓名/編號" at bounding box center [741, 124] width 217 height 21
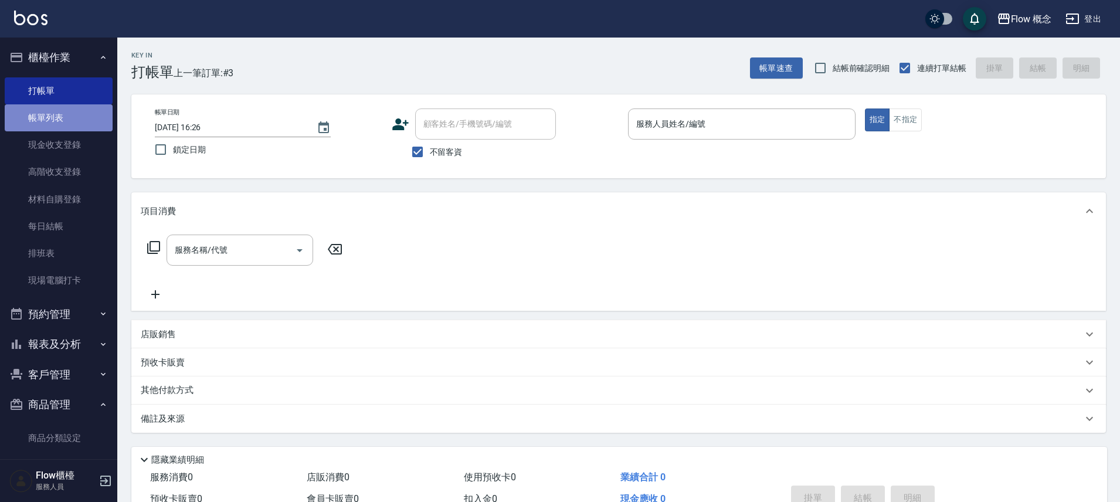
click at [70, 113] on link "帳單列表" at bounding box center [59, 117] width 108 height 27
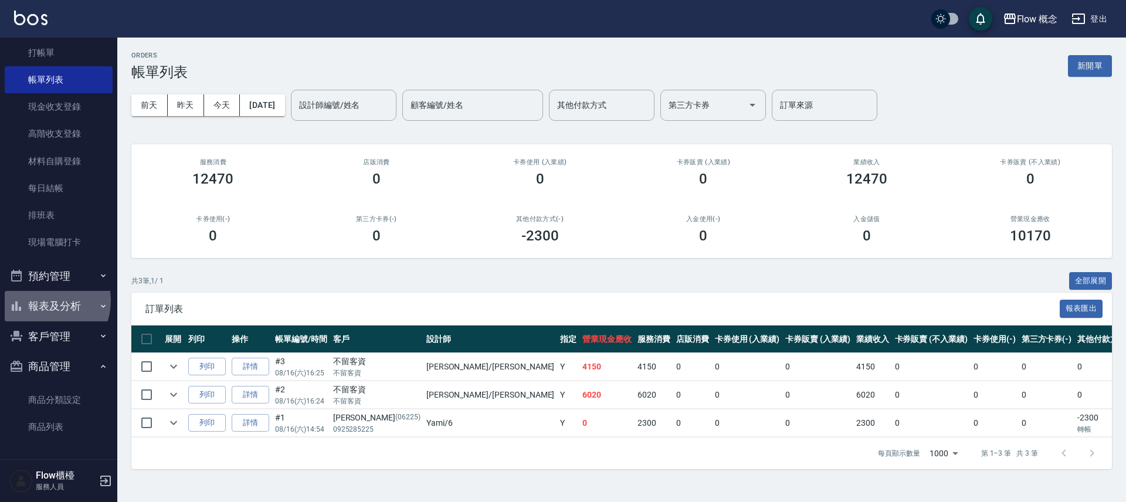
click at [44, 301] on button "報表及分析" at bounding box center [59, 306] width 108 height 30
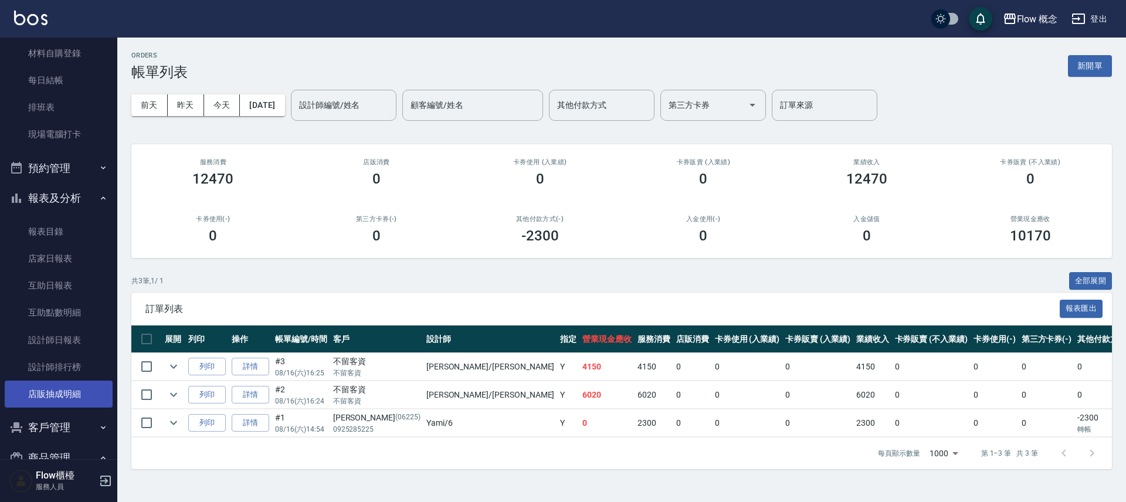
scroll to position [238, 0]
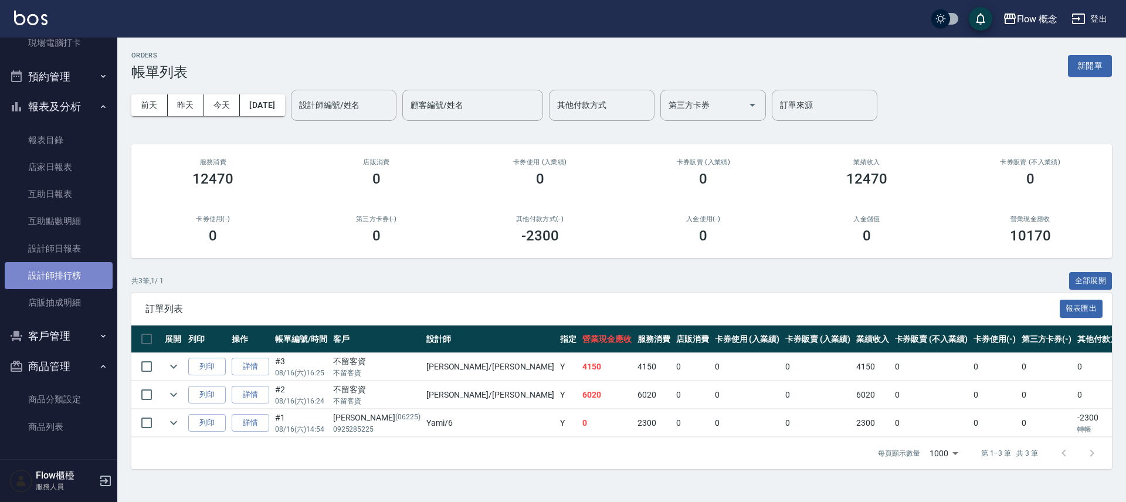
click at [65, 274] on link "設計師排行榜" at bounding box center [59, 275] width 108 height 27
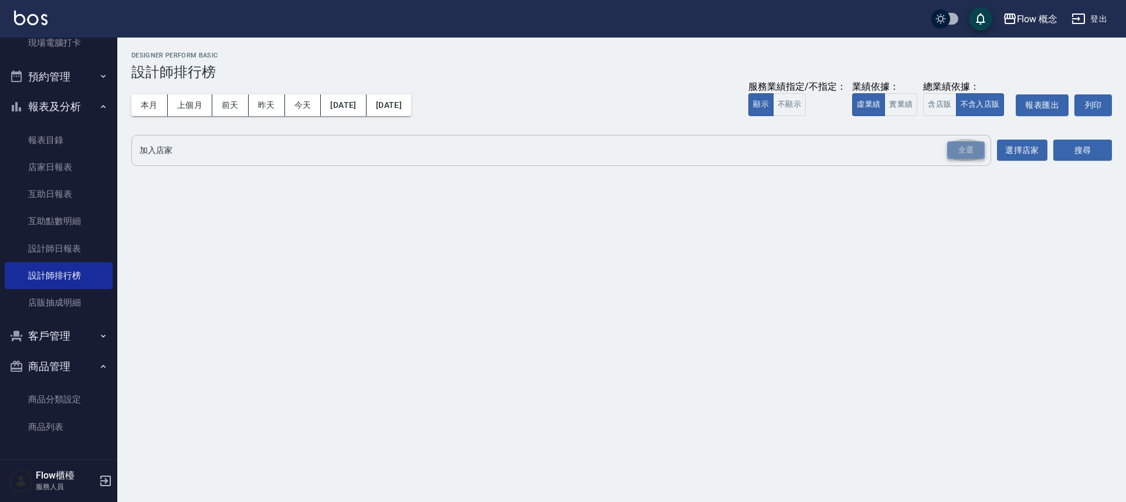
click at [971, 146] on div "全選" at bounding box center [966, 150] width 38 height 18
click at [1098, 154] on button "搜尋" at bounding box center [1082, 151] width 59 height 22
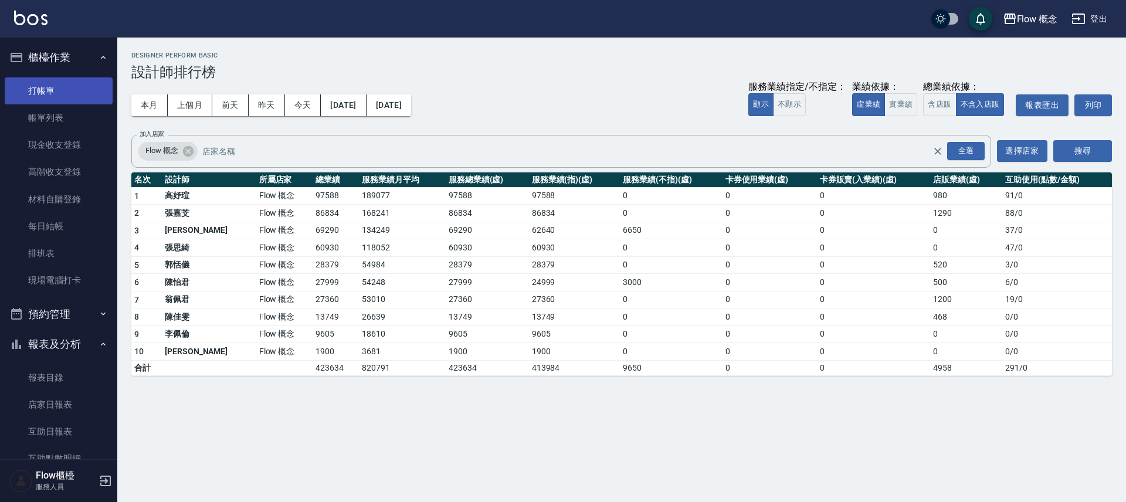
click at [54, 86] on link "打帳單" at bounding box center [59, 90] width 108 height 27
